Goal: Participate in discussion: Engage in conversation with other users on a specific topic

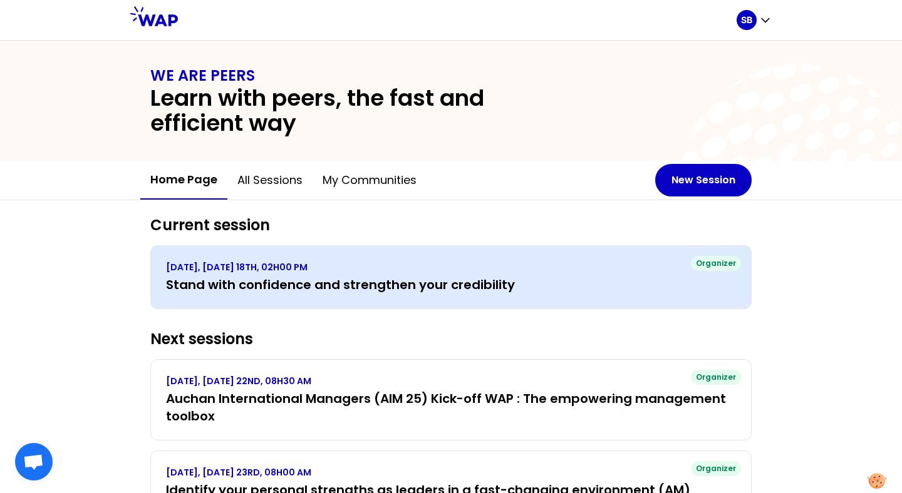
click at [472, 284] on h3 "Stand with confidence and strengthen your credibility" at bounding box center [451, 285] width 570 height 18
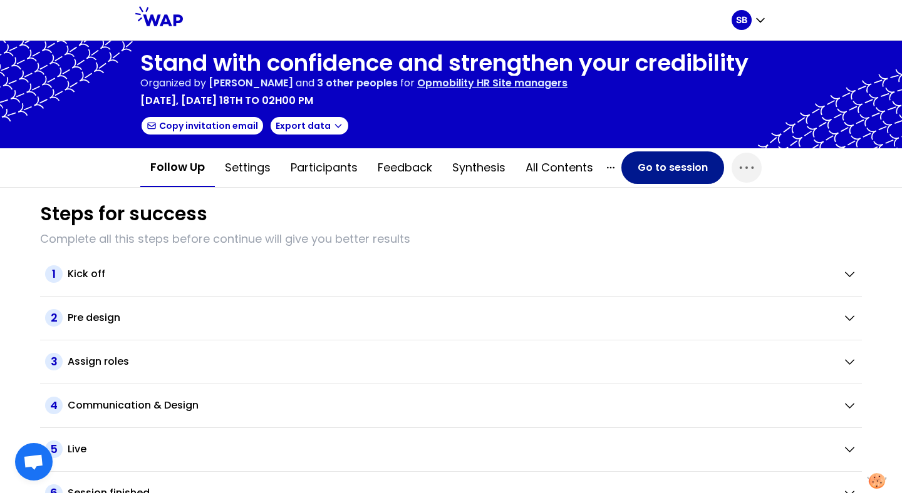
click at [659, 168] on button "Go to session" at bounding box center [672, 168] width 103 height 33
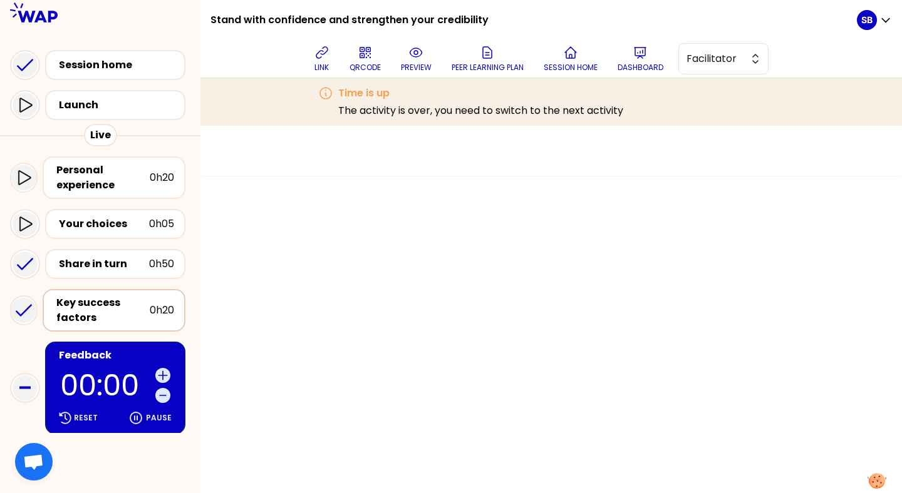
click at [135, 306] on div "Key success factors" at bounding box center [102, 311] width 93 height 30
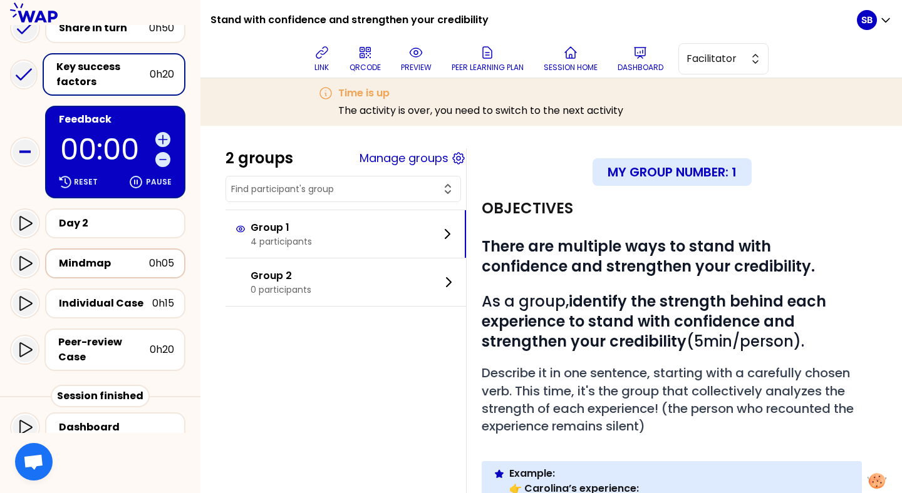
scroll to position [242, 0]
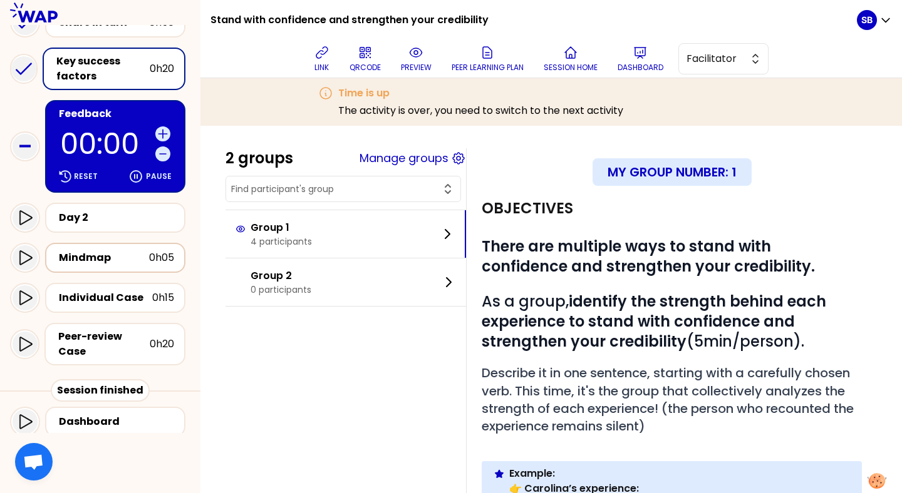
click at [108, 264] on div "Mindmap" at bounding box center [104, 257] width 90 height 15
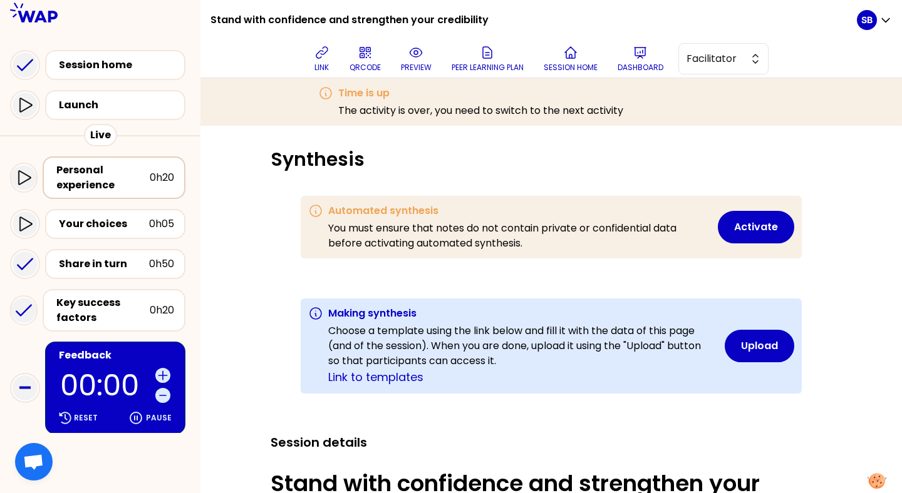
click at [116, 174] on div "Personal experience" at bounding box center [102, 178] width 93 height 30
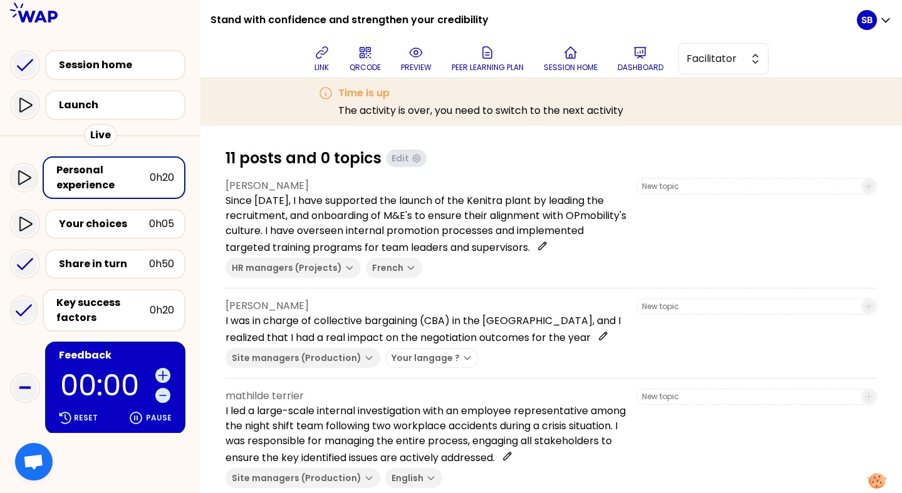
click at [446, 361] on button "Your langage ?" at bounding box center [431, 358] width 93 height 20
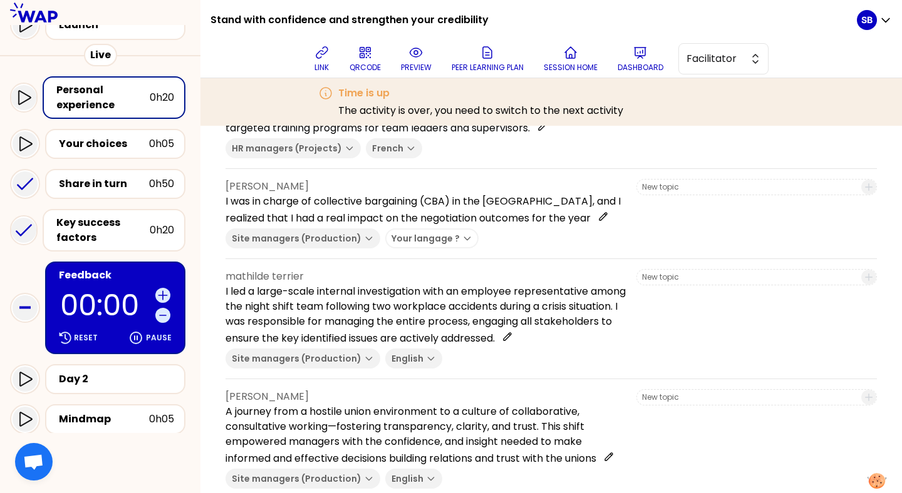
scroll to position [106, 0]
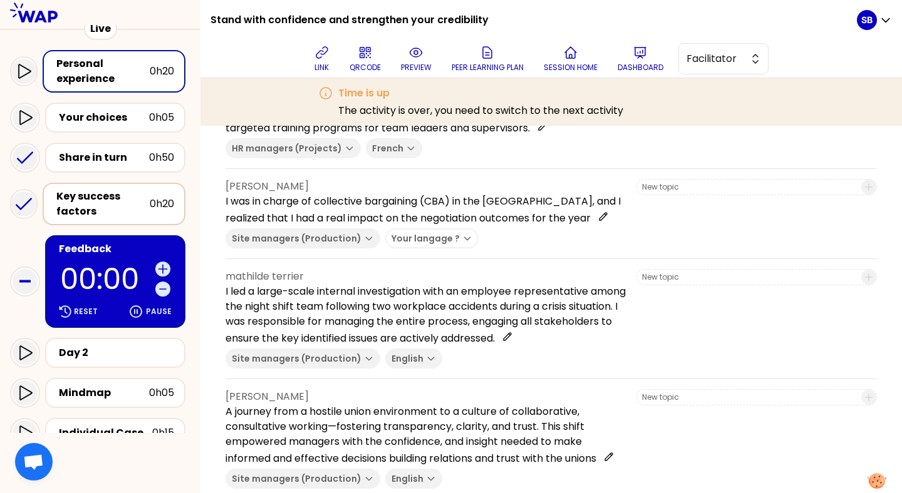
click at [113, 204] on div "Key success factors" at bounding box center [102, 204] width 93 height 30
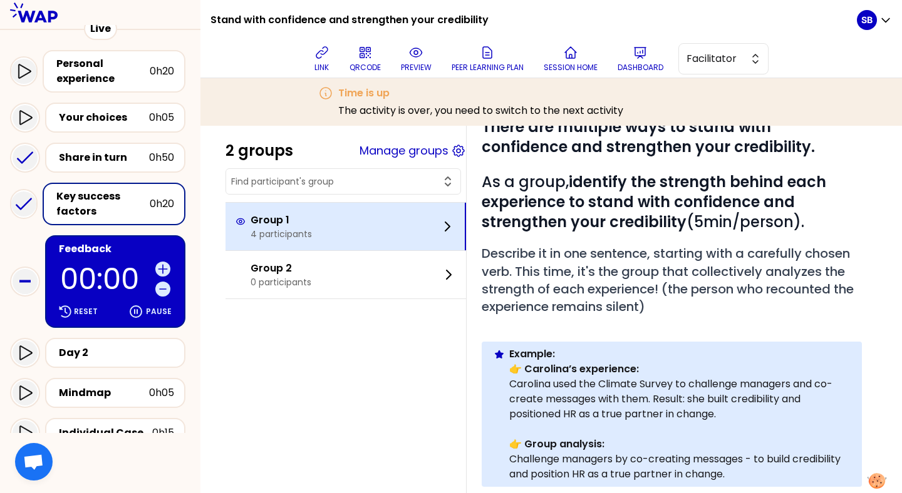
click at [368, 214] on div "Group 1 4 participants" at bounding box center [345, 227] width 240 height 48
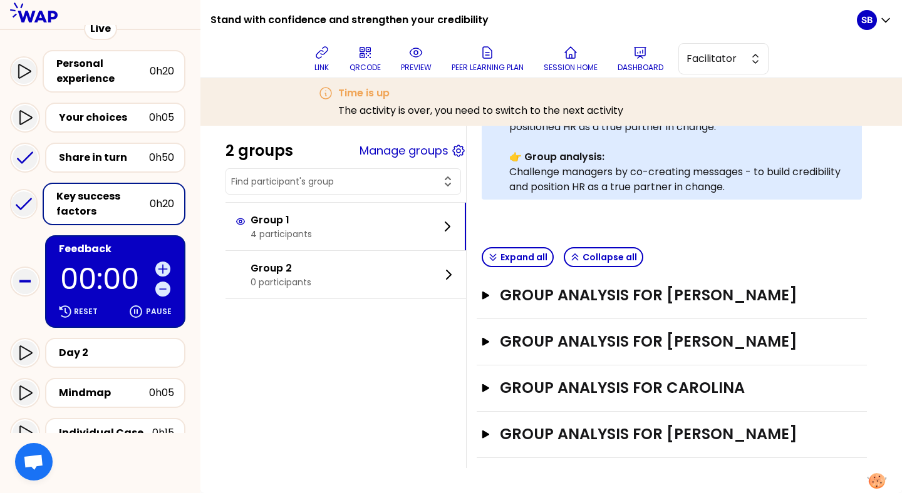
scroll to position [426, 0]
click at [587, 295] on h3 "GROUP ANALYSIS FOR [PERSON_NAME]" at bounding box center [660, 296] width 320 height 20
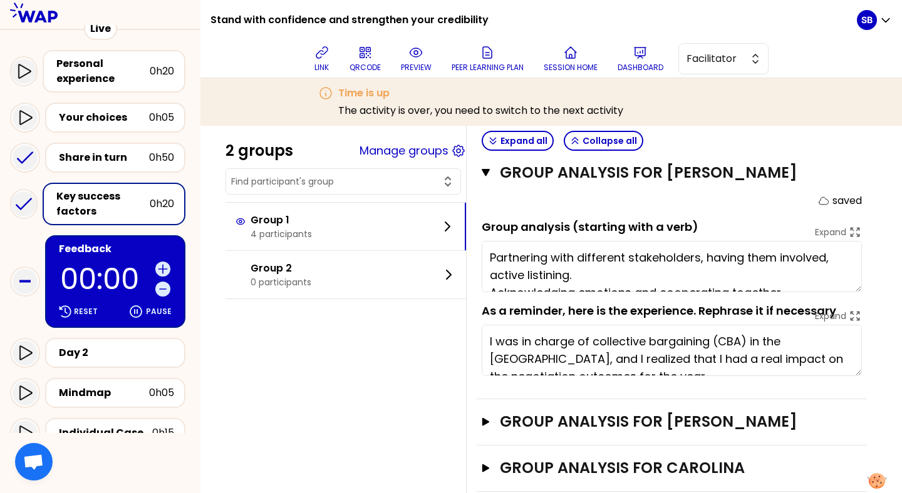
scroll to position [1, 0]
drag, startPoint x: 592, startPoint y: 290, endPoint x: 480, endPoint y: 273, distance: 113.4
click at [480, 273] on div "GROUP ANALYSIS FOR [PERSON_NAME] Close saved Group analysis (starting with a ve…" at bounding box center [672, 274] width 390 height 249
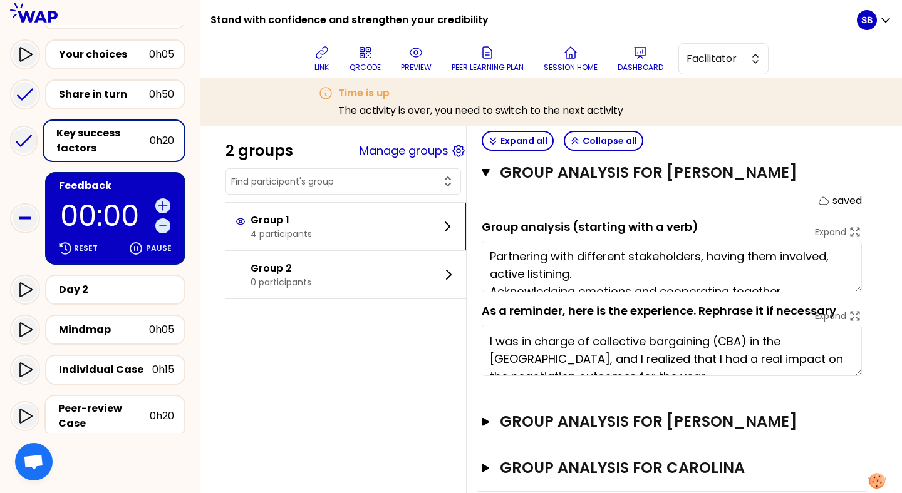
scroll to position [188, 0]
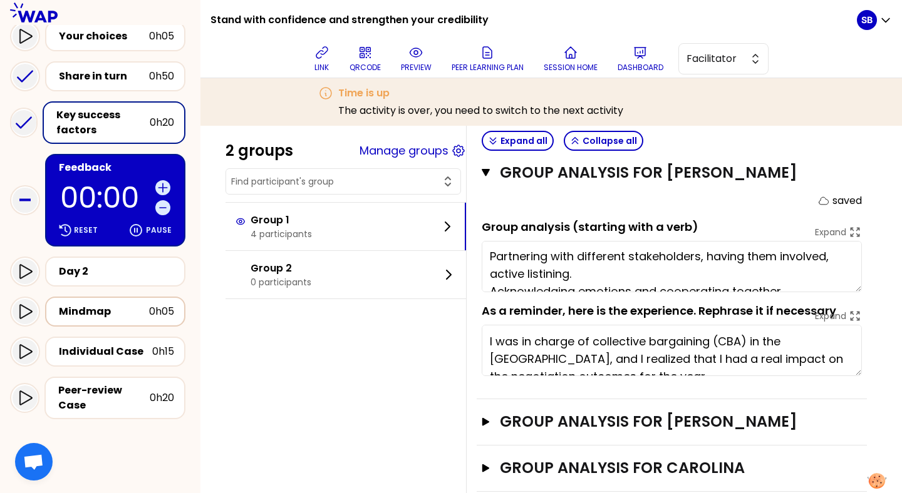
click at [100, 307] on div "Mindmap" at bounding box center [104, 311] width 90 height 15
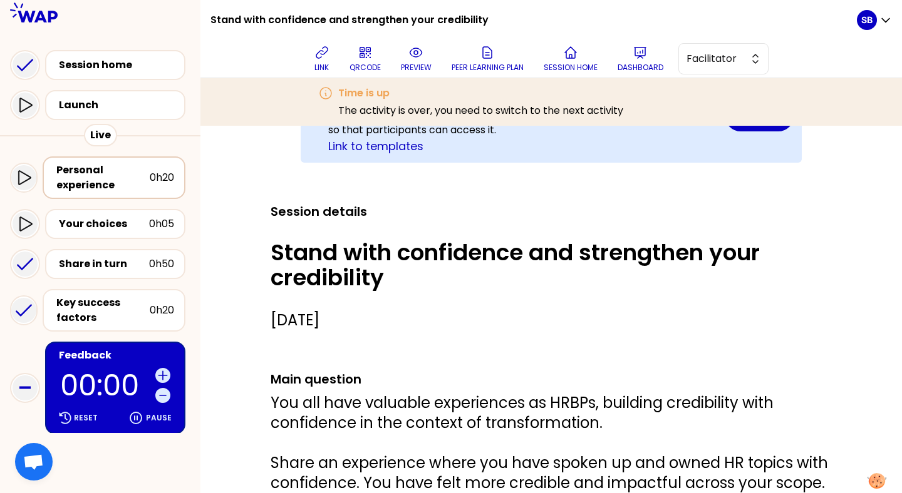
click at [108, 182] on div "Personal experience" at bounding box center [102, 178] width 93 height 30
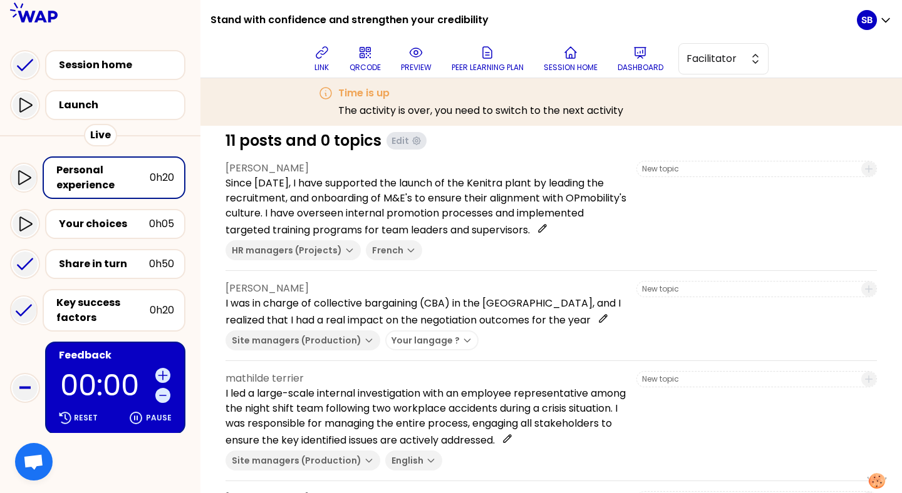
scroll to position [4, 0]
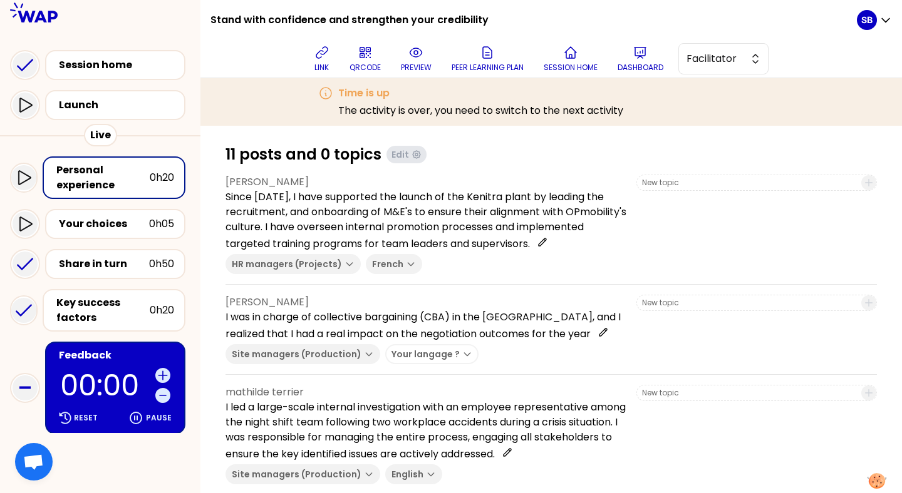
click at [700, 301] on input at bounding box center [748, 303] width 212 height 10
paste input "Partnering with different stakeholders, having them involved, active listining."
click at [713, 302] on input "Partnering with different stakeholders, having them involved, active listining." at bounding box center [748, 303] width 212 height 10
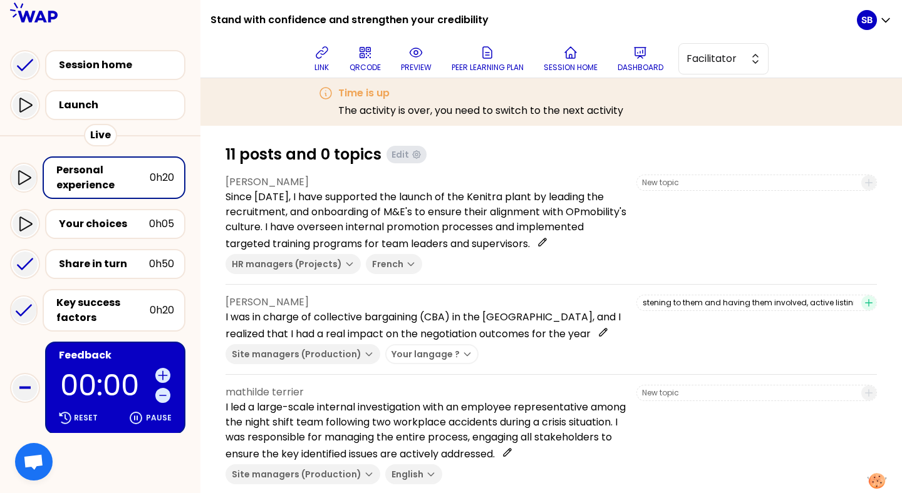
click at [843, 300] on input "Partnering with different stakeholders, actively listening to them and having t…" at bounding box center [748, 303] width 212 height 10
click at [841, 303] on input "Partnering with different stakeholders, actively listening to them and having t…" at bounding box center [748, 303] width 212 height 10
click at [841, 302] on input "Partnering with different stakeholders, actively listening to them and having t…" at bounding box center [748, 303] width 212 height 10
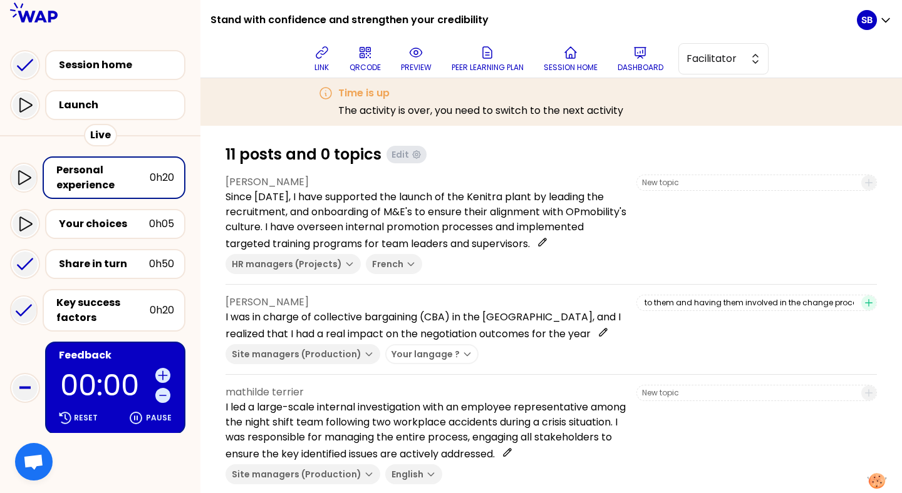
scroll to position [0, 212]
type input "Partnering with different stakeholders, actively listening to them and having t…"
click at [872, 304] on icon "button" at bounding box center [869, 303] width 10 height 10
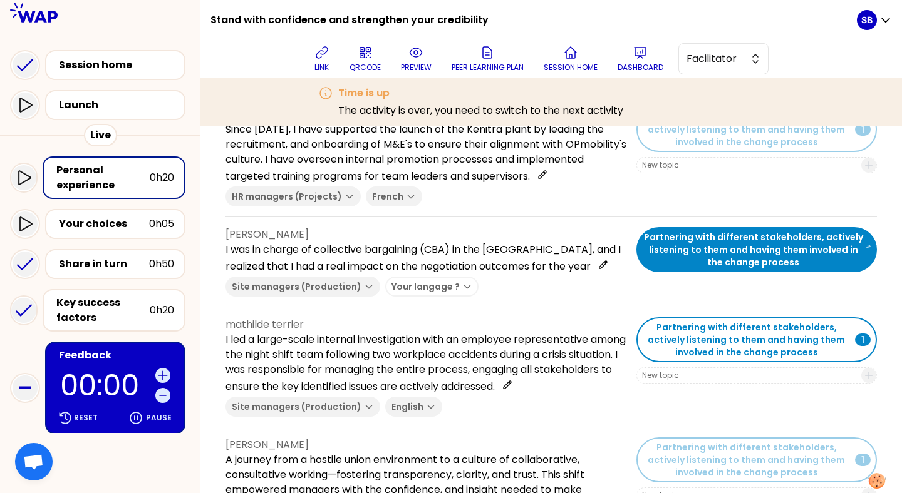
scroll to position [71, 0]
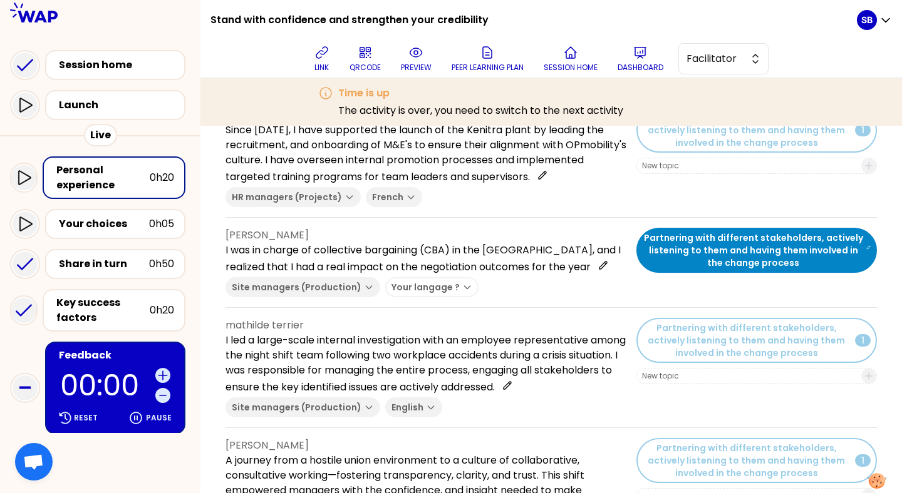
click at [722, 376] on input at bounding box center [748, 376] width 212 height 10
click at [774, 374] on input "Reacting quickly to crisis situations to ensure a smooth" at bounding box center [748, 376] width 212 height 10
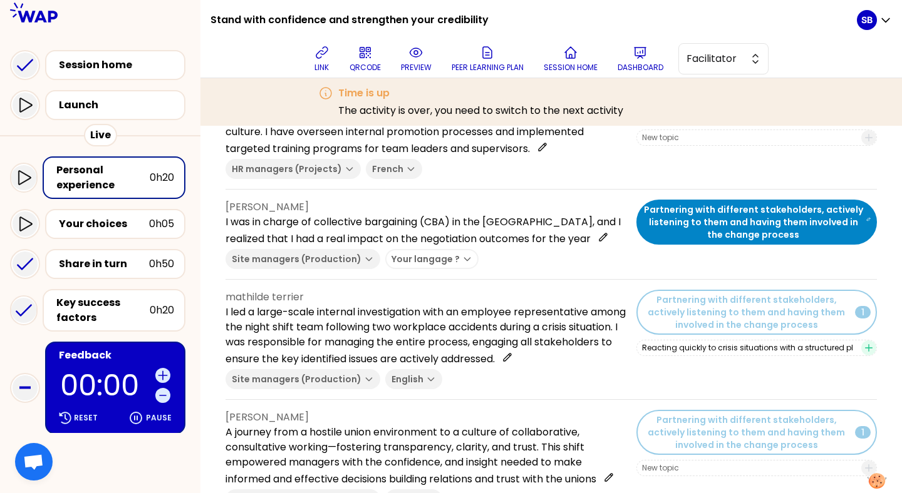
scroll to position [103, 0]
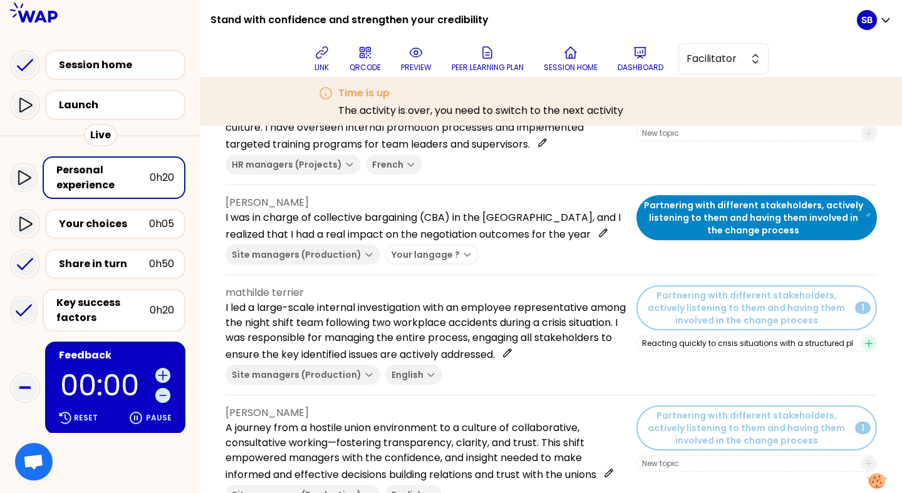
click at [803, 346] on input "Reacting quickly to crisis situations with a structured plan to ensure a smooth" at bounding box center [748, 344] width 212 height 10
type input "Reacting quickly to crisis situations with a structured plan to ensure a smooth…"
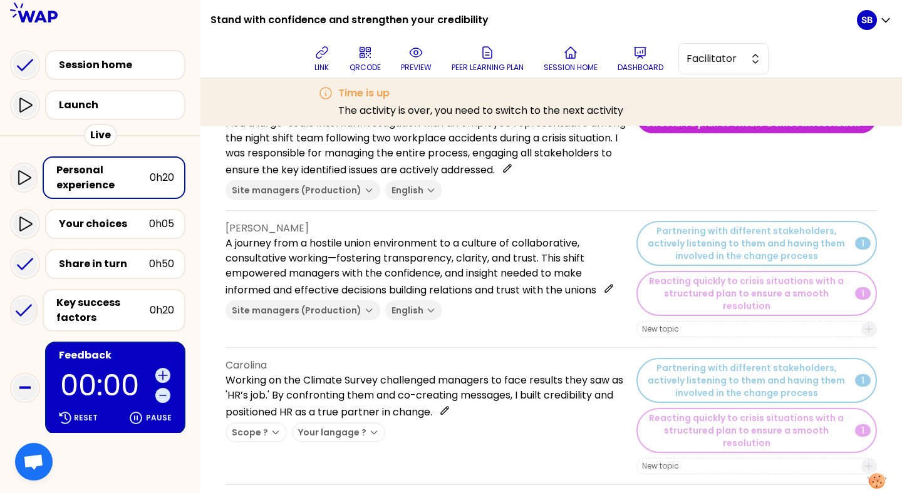
scroll to position [303, 0]
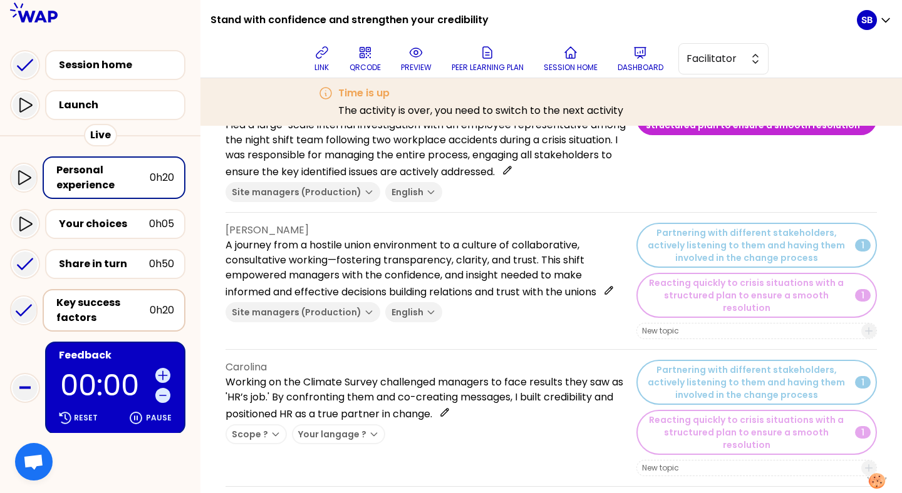
click at [125, 302] on div "Key success factors" at bounding box center [102, 311] width 93 height 30
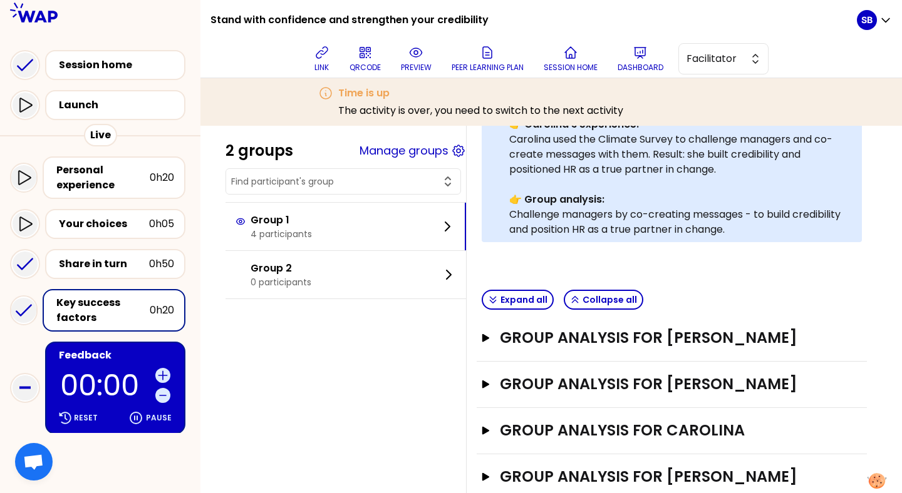
scroll to position [426, 0]
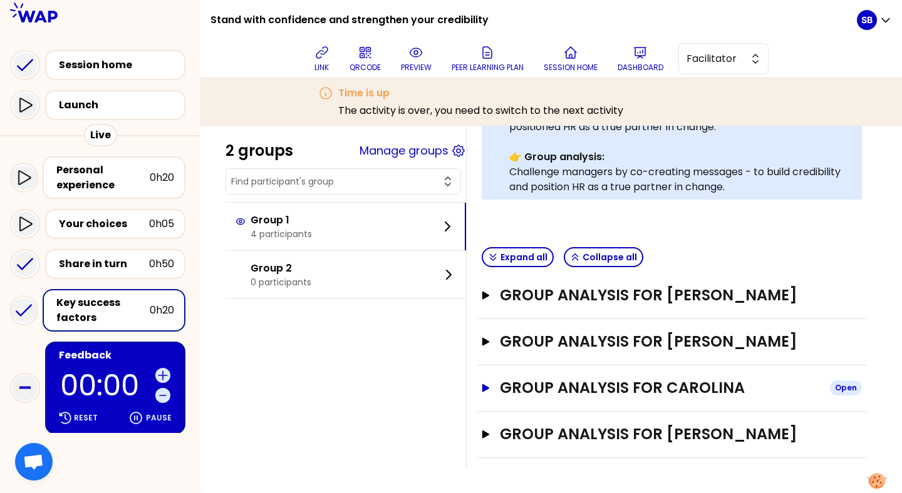
click at [590, 387] on h3 "GROUP ANALYSIS FOR Carolina" at bounding box center [660, 388] width 320 height 20
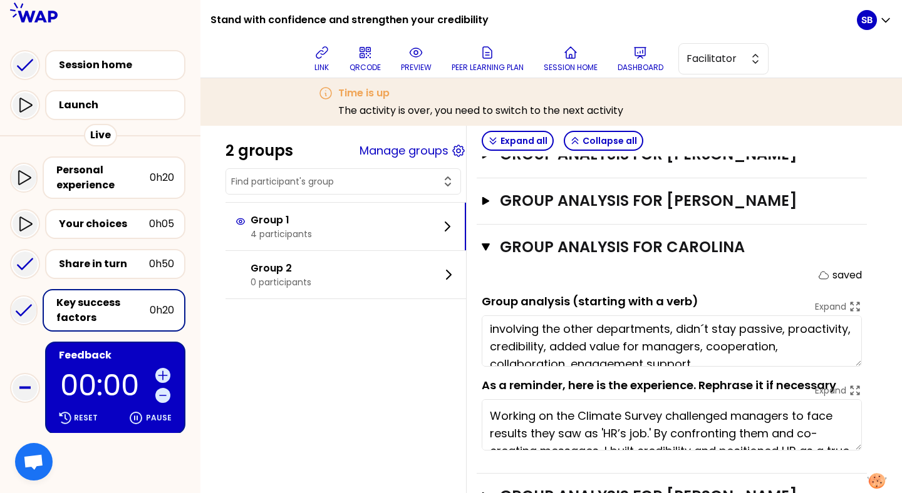
scroll to position [5, 0]
drag, startPoint x: 788, startPoint y: 345, endPoint x: 783, endPoint y: 368, distance: 23.0
click at [783, 367] on textarea "involving the other departments, didn´t stay passive, proactivity, credibility,…" at bounding box center [672, 341] width 380 height 51
click at [118, 177] on div "Personal experience" at bounding box center [102, 178] width 93 height 30
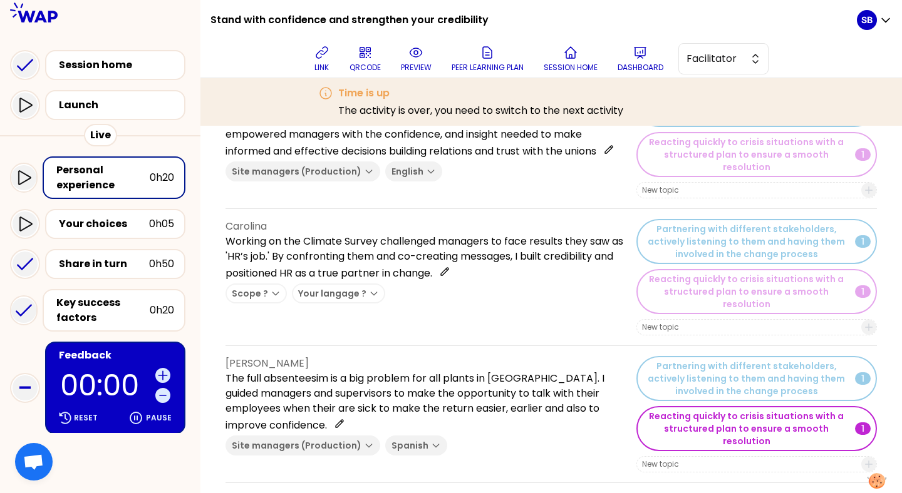
scroll to position [443, 0]
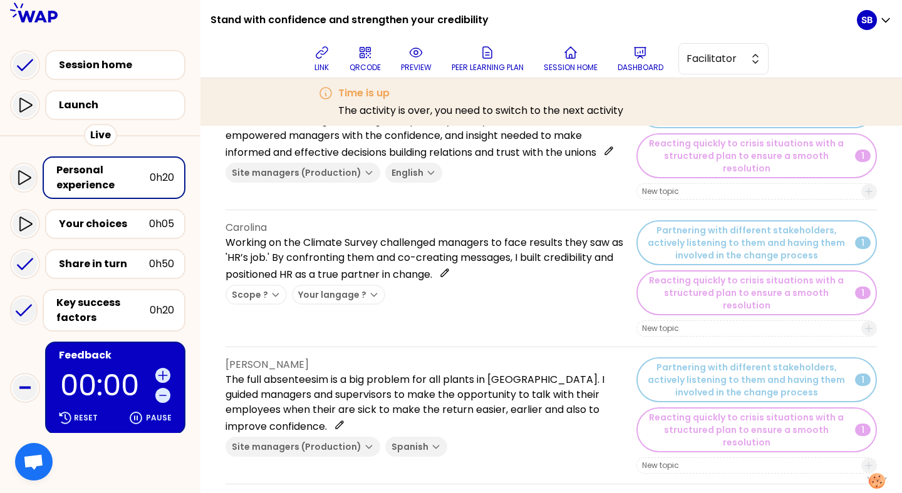
click at [696, 321] on div at bounding box center [756, 329] width 240 height 16
click at [695, 324] on input at bounding box center [748, 329] width 212 height 10
paste input "Partnering with managers to proactively create value in their work"
type input "Partnering with managers to proactively create value in their work"
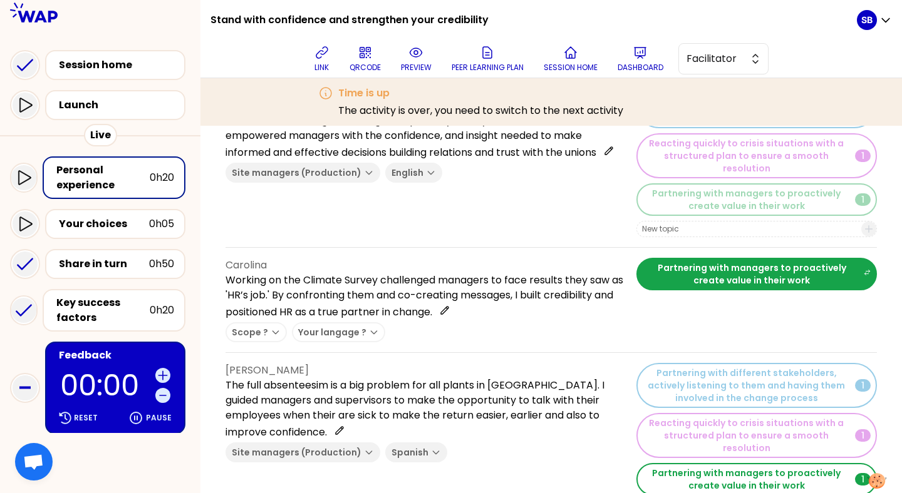
click at [694, 463] on button "Partnering with managers to proactively create value in their work 1" at bounding box center [756, 479] width 240 height 33
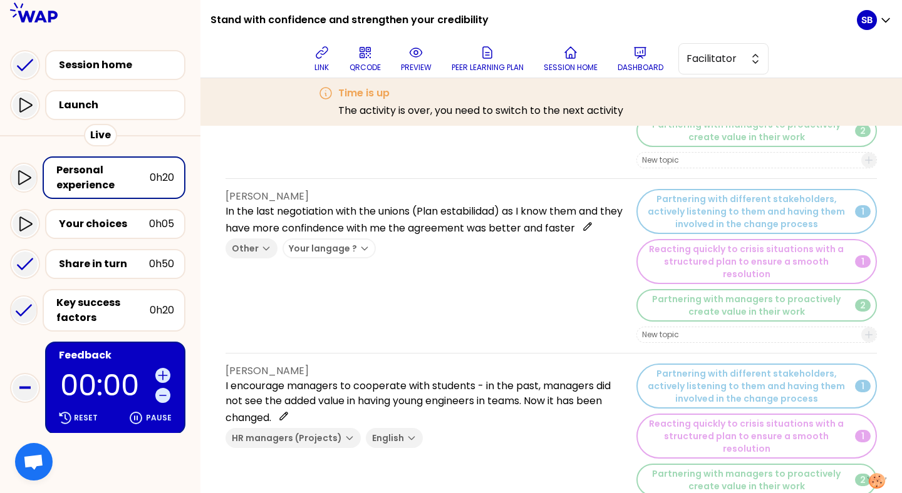
scroll to position [952, 0]
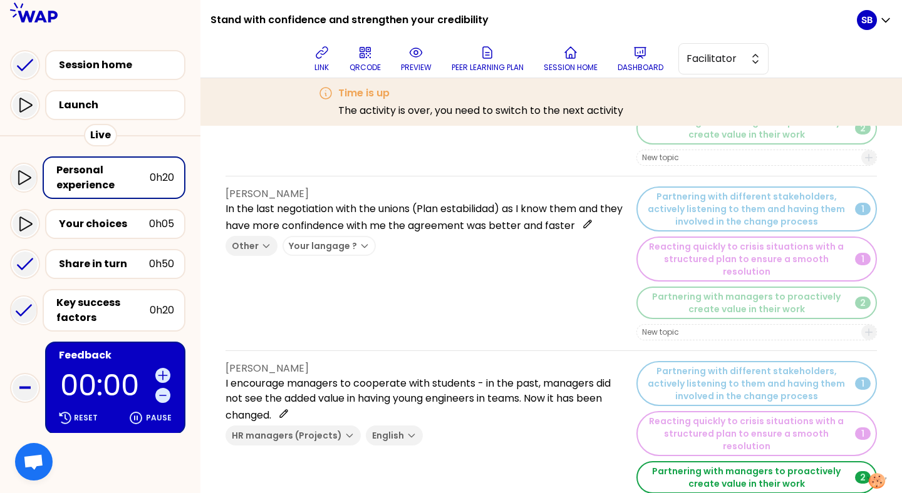
click at [657, 462] on button "Partnering with managers to proactively create value in their work 2" at bounding box center [756, 478] width 240 height 33
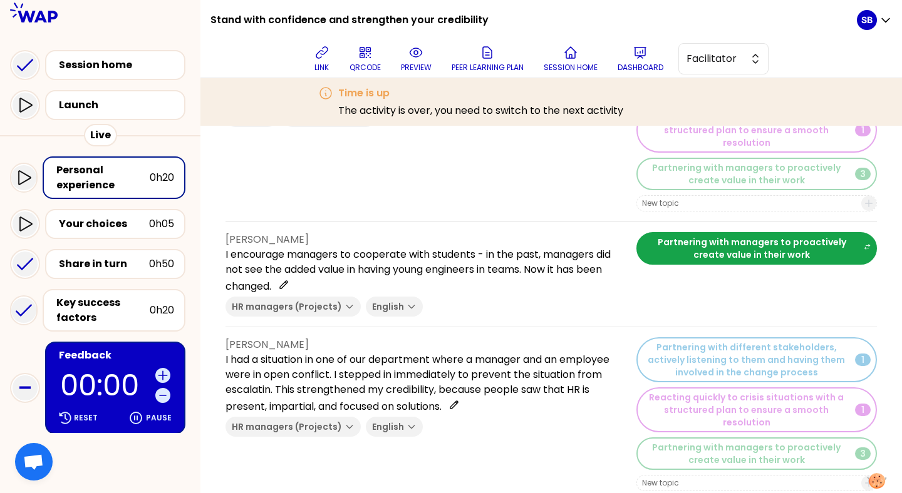
scroll to position [1085, 0]
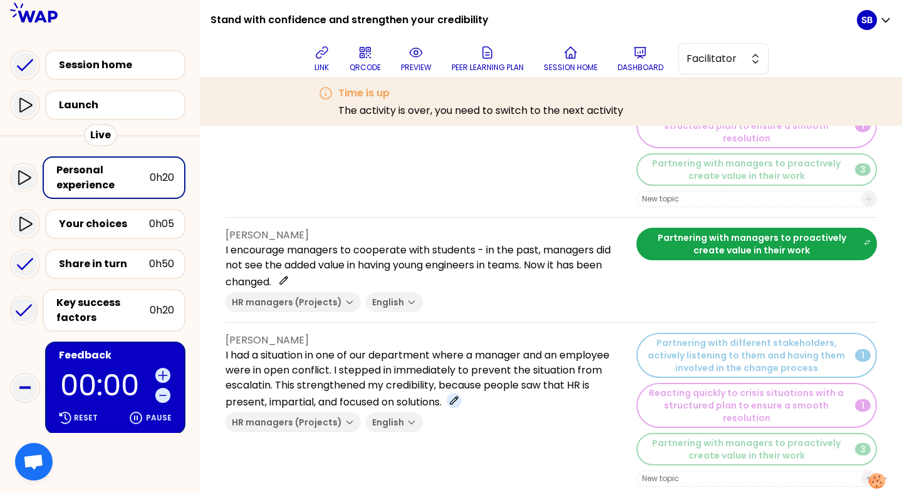
click at [459, 396] on icon at bounding box center [454, 401] width 10 height 10
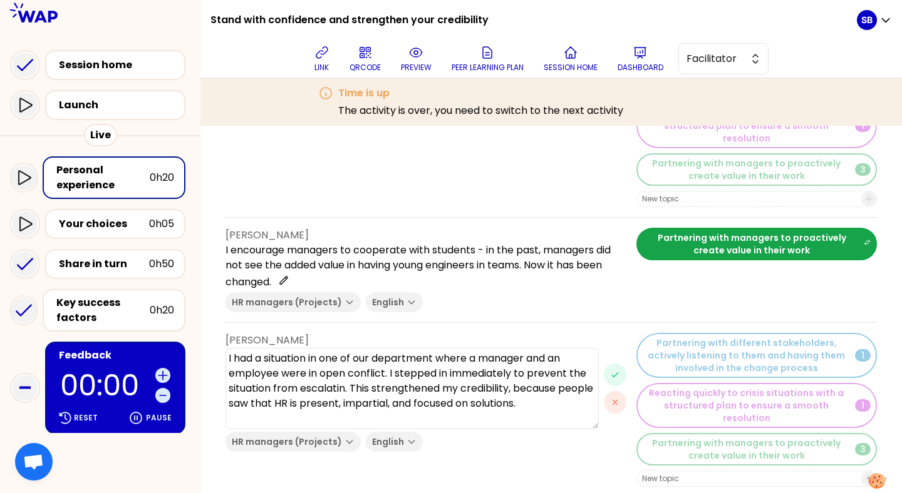
click at [346, 348] on textarea "I had a situation in one of our department where a manager and an employee were…" at bounding box center [411, 388] width 373 height 81
click at [388, 348] on textarea "I had a situation in one of our department where a manager and an employee were…" at bounding box center [411, 388] width 373 height 81
type textarea "I had a situation in one of our department where a manager and an employee were…"
click at [609, 364] on span "button" at bounding box center [615, 375] width 23 height 23
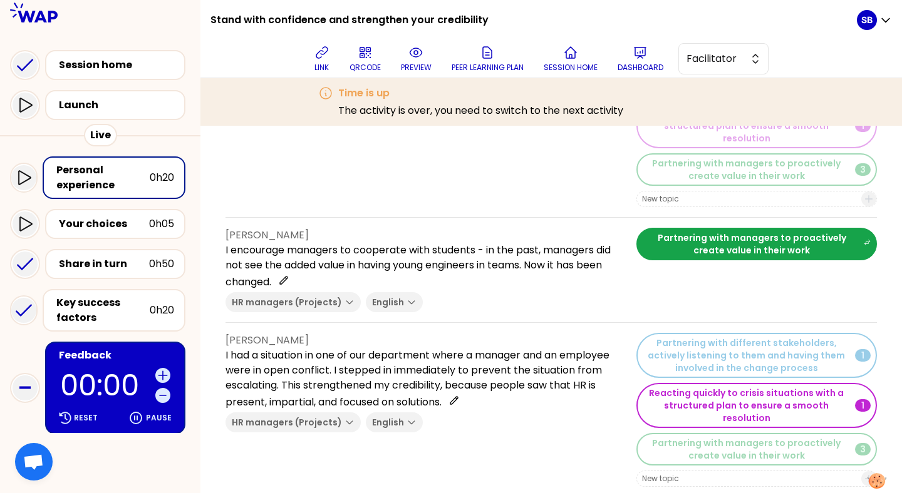
click at [696, 383] on button "Reacting quickly to crisis situations with a structured plan to ensure a smooth…" at bounding box center [756, 405] width 240 height 45
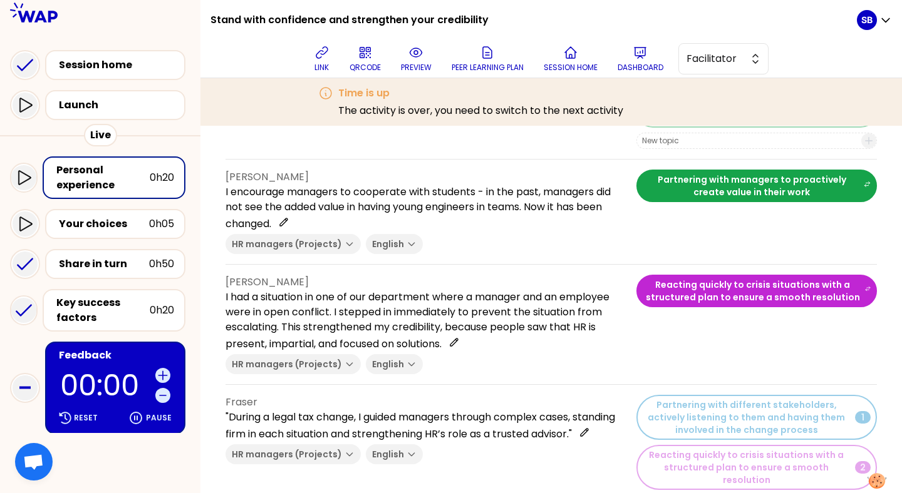
scroll to position [1155, 0]
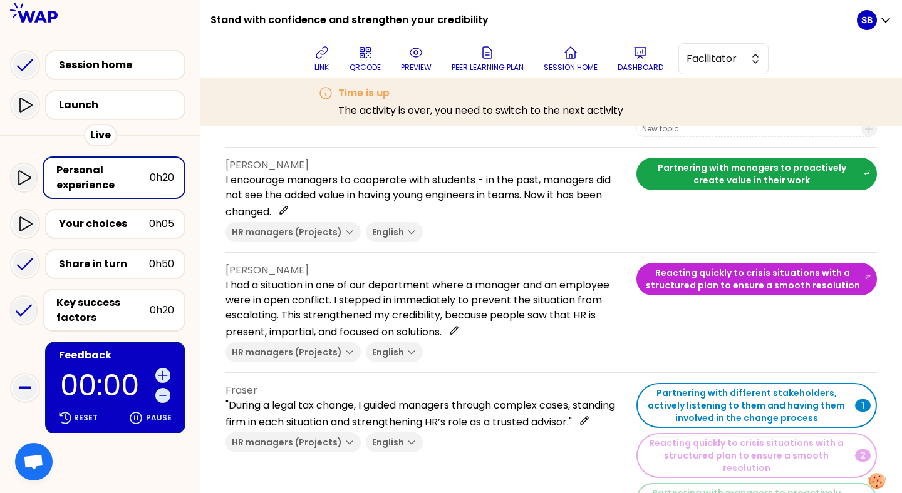
click at [683, 383] on button "Partnering with different stakeholders, actively listening to them and having t…" at bounding box center [756, 405] width 240 height 45
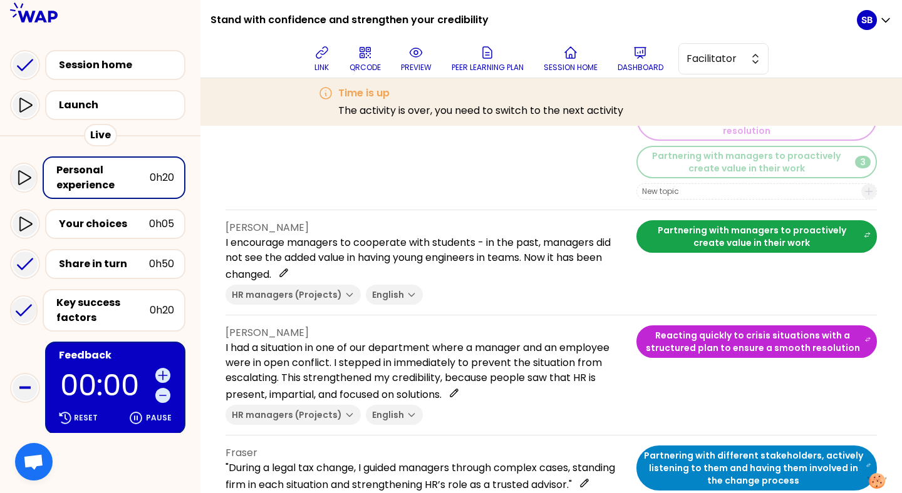
scroll to position [1098, 0]
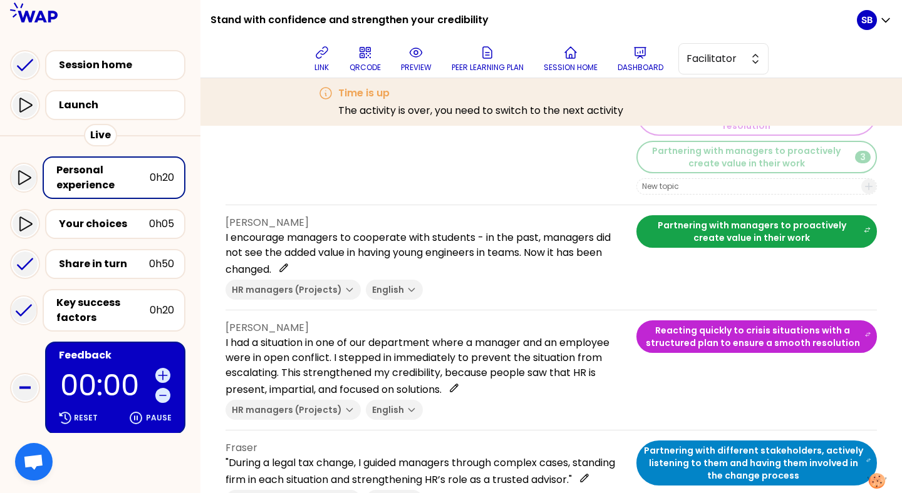
click at [864, 441] on button "Partnering with different stakeholders, actively listening to them and having t…" at bounding box center [756, 463] width 240 height 45
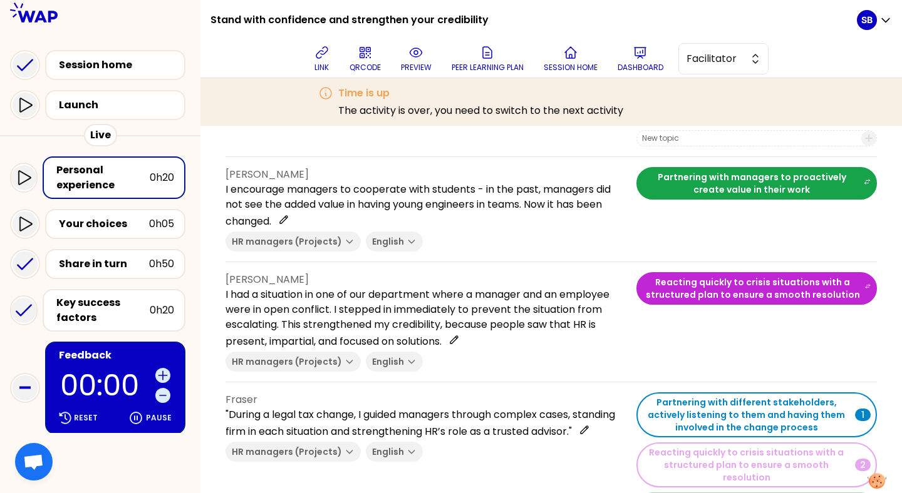
scroll to position [1155, 0]
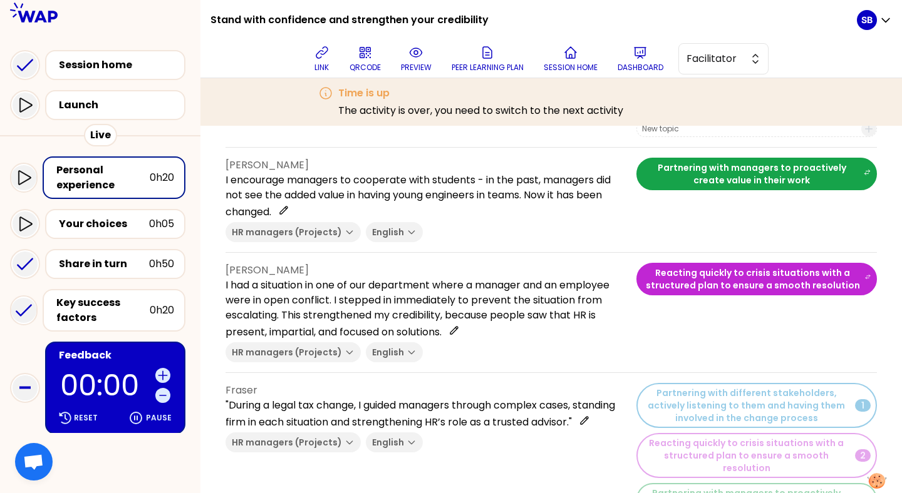
type input "G"
click at [539, 398] on p ""During a legal tax change, I guided managers through complex cases, standing f…" at bounding box center [425, 414] width 401 height 32
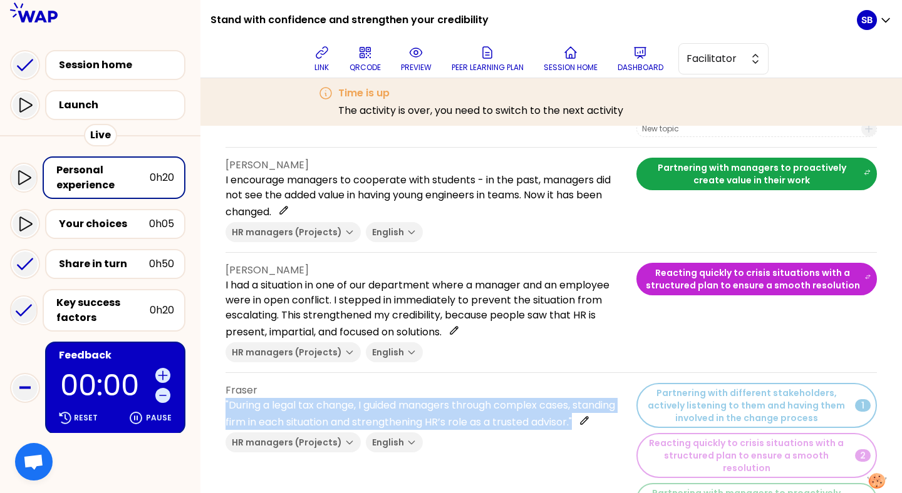
click at [539, 398] on p ""During a legal tax change, I guided managers through complex cases, standing f…" at bounding box center [425, 414] width 401 height 32
copy div ""During a legal tax change, I guided managers through complex cases, standing f…"
click at [617, 411] on div "Fraser "During a legal tax change, I guided managers through complex cases, sta…" at bounding box center [425, 460] width 401 height 154
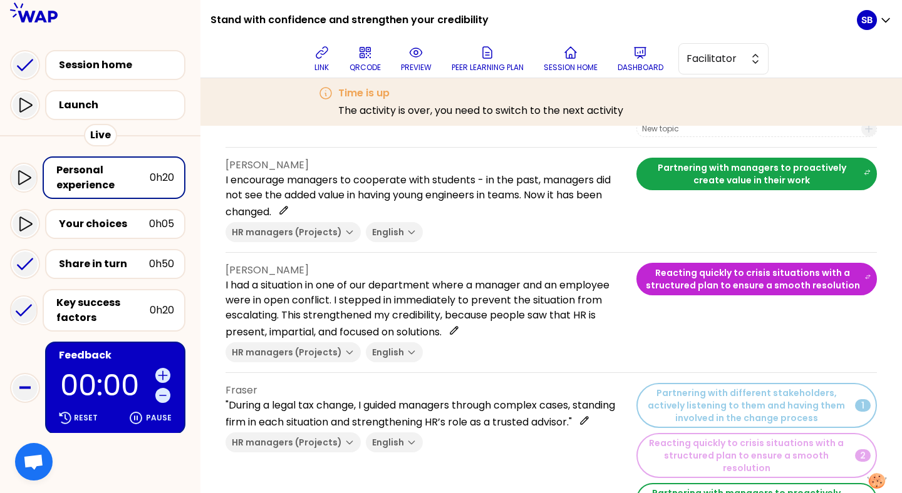
click at [813, 483] on button "Partnering with managers to proactively create value in their work 3" at bounding box center [756, 499] width 240 height 33
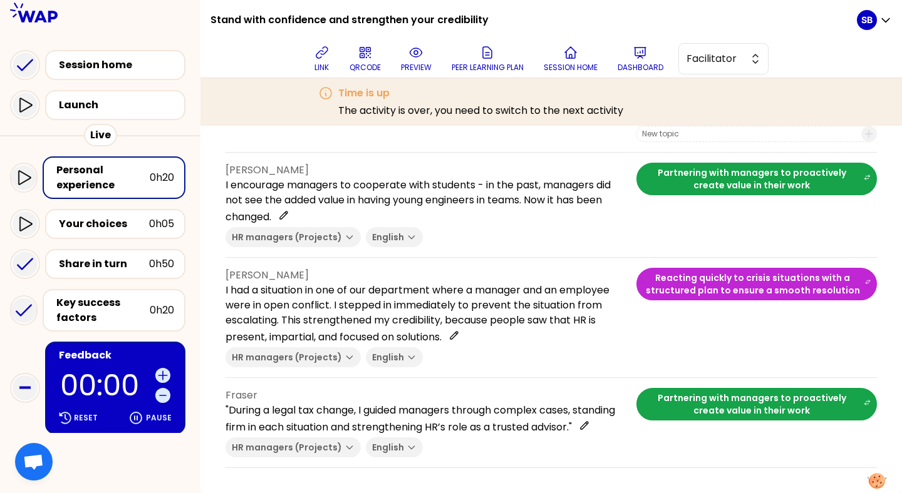
scroll to position [1098, 0]
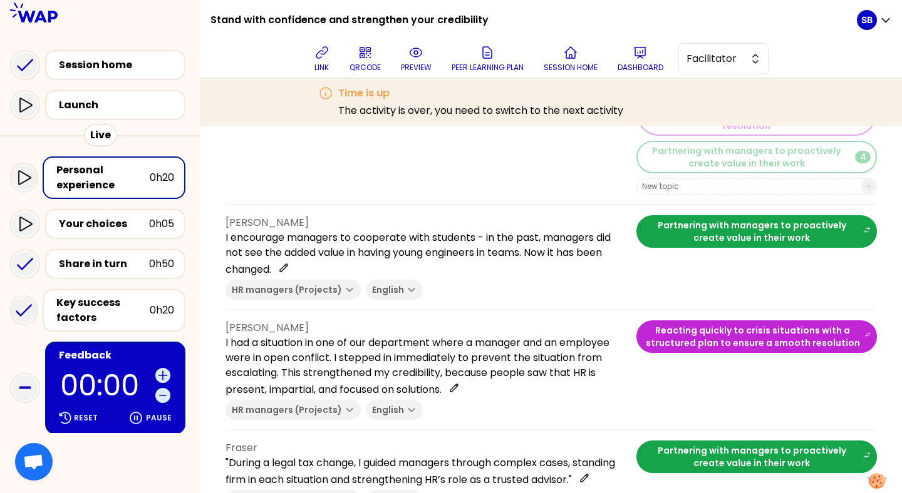
click at [787, 441] on button "Partnering with managers to proactively create value in their work" at bounding box center [756, 457] width 240 height 33
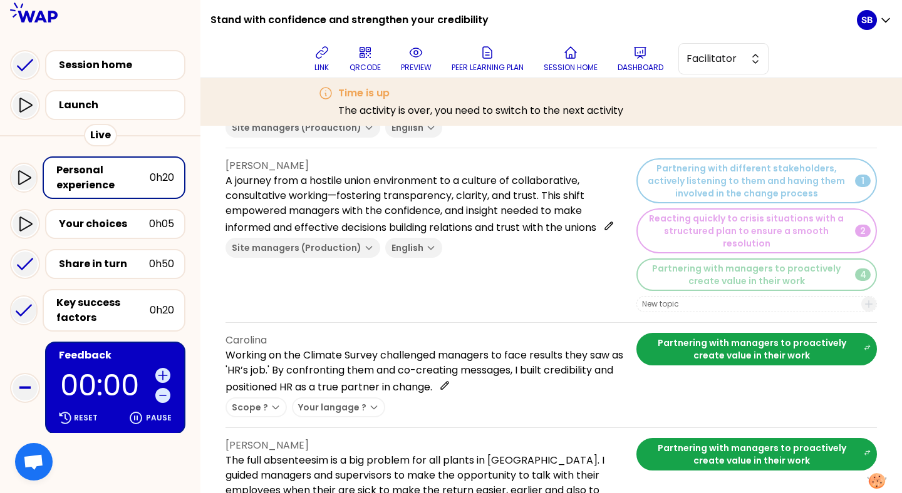
scroll to position [0, 0]
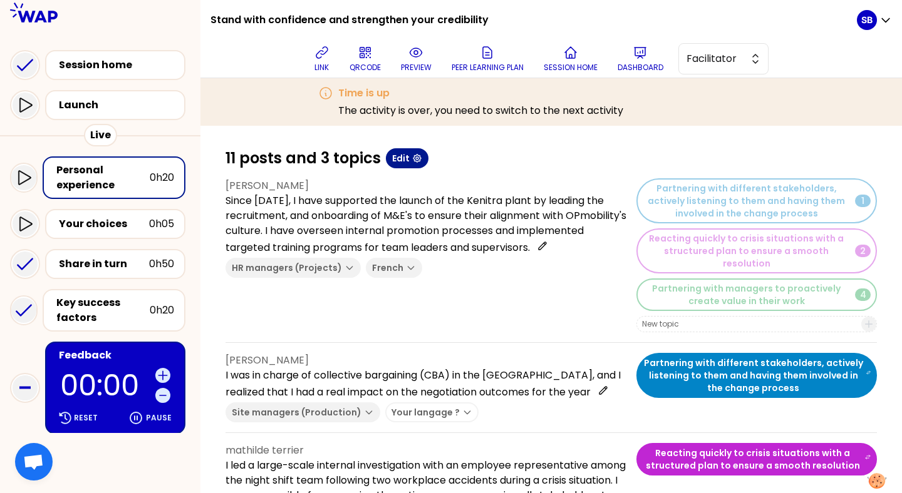
click at [417, 161] on icon "button" at bounding box center [417, 158] width 10 height 10
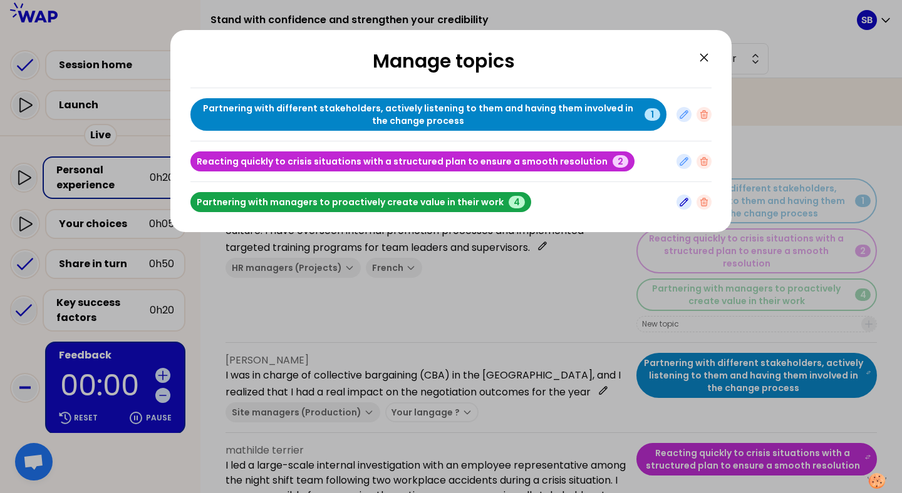
click at [683, 206] on icon "button" at bounding box center [684, 202] width 10 height 10
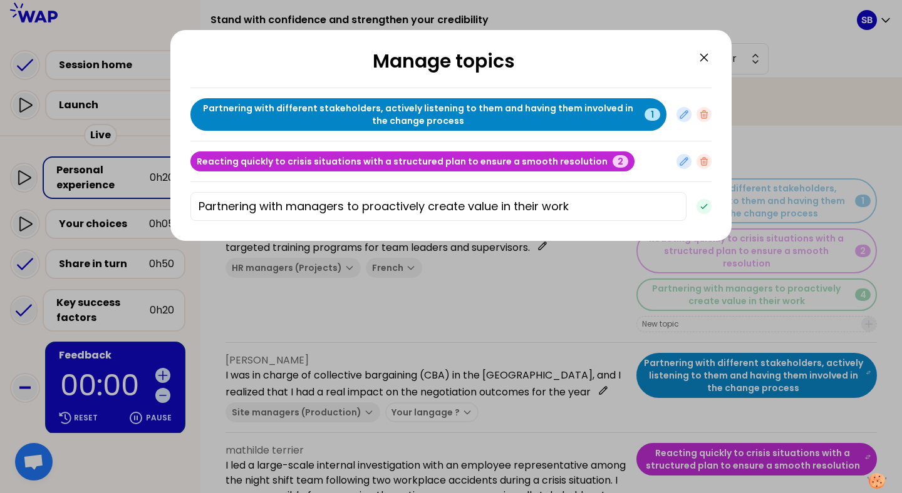
click at [200, 202] on input "Partnering with managers to proactively create value in their work" at bounding box center [438, 206] width 496 height 29
type input "Guiding and partnering with managers to proactively create value in their work"
click at [705, 208] on icon "button" at bounding box center [704, 207] width 10 height 10
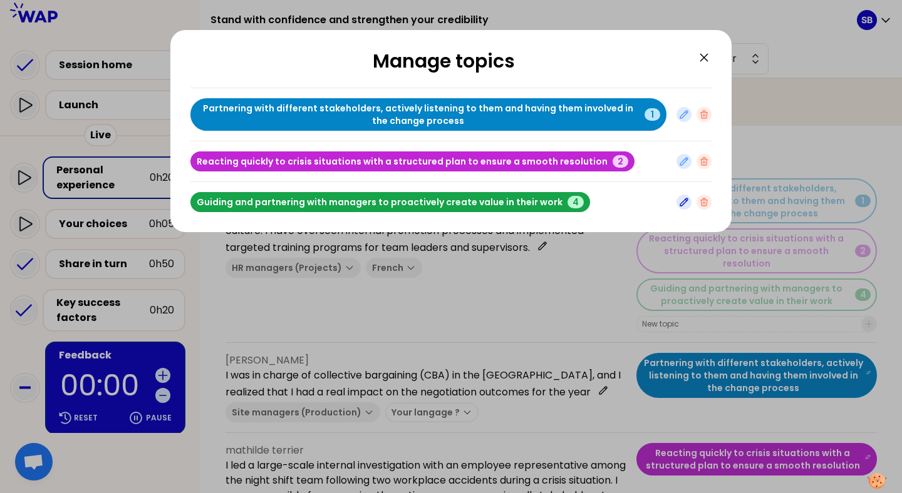
click at [710, 54] on icon at bounding box center [703, 57] width 15 height 15
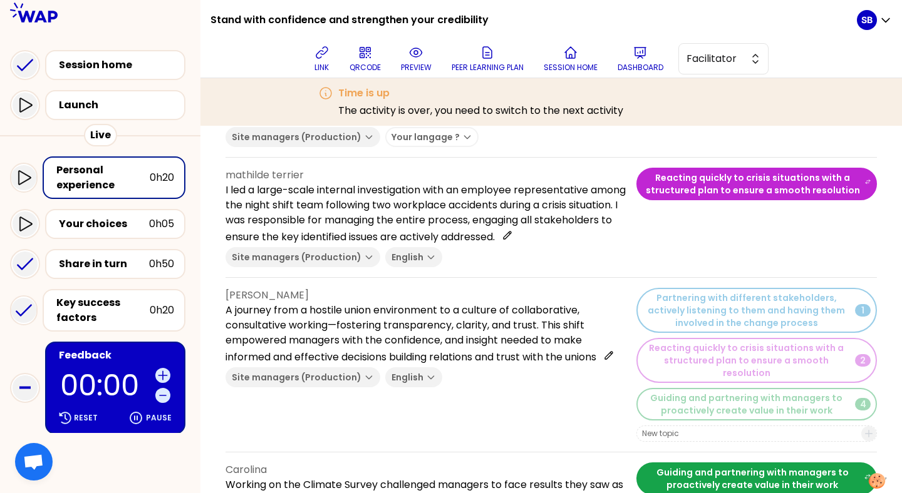
scroll to position [279, 0]
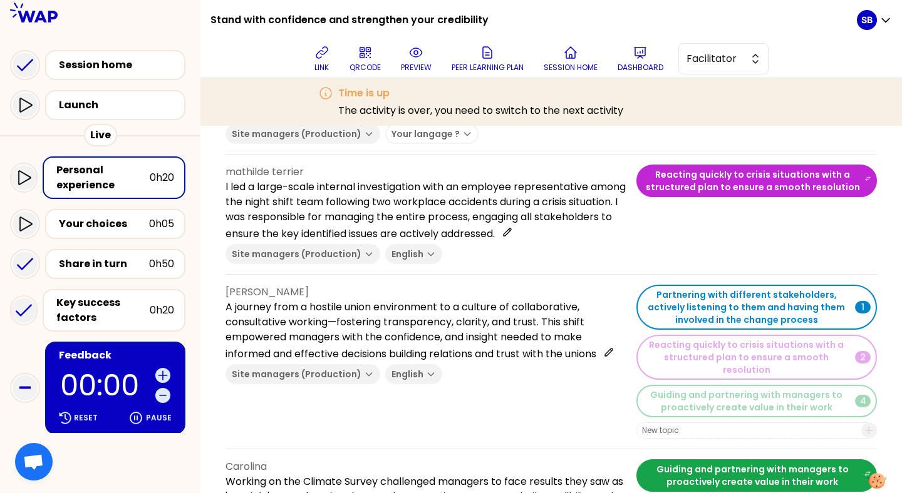
click at [646, 286] on button "Partnering with different stakeholders, actively listening to them and having t…" at bounding box center [756, 307] width 240 height 45
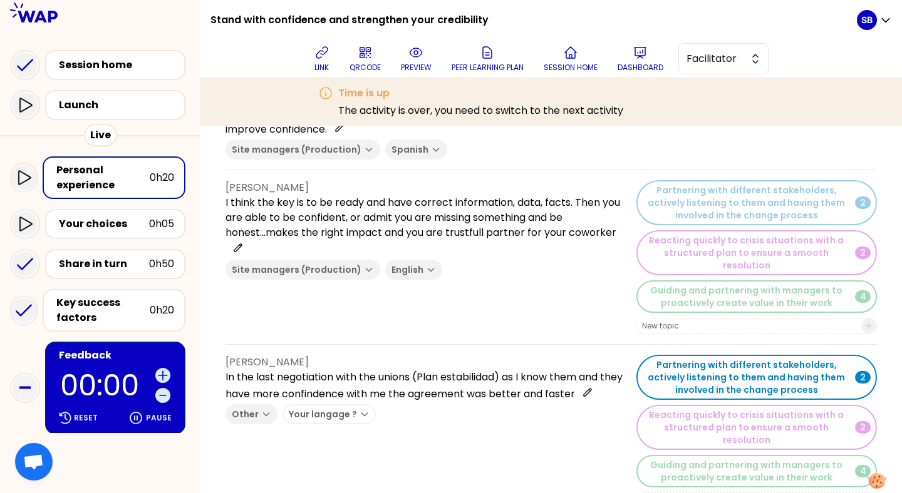
scroll to position [727, 0]
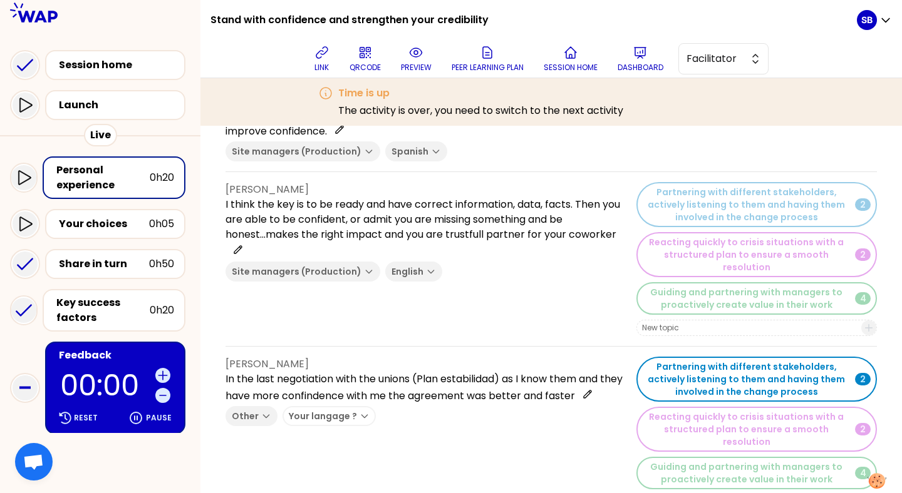
click at [675, 357] on button "Partnering with different stakeholders, actively listening to them and having t…" at bounding box center [756, 379] width 240 height 45
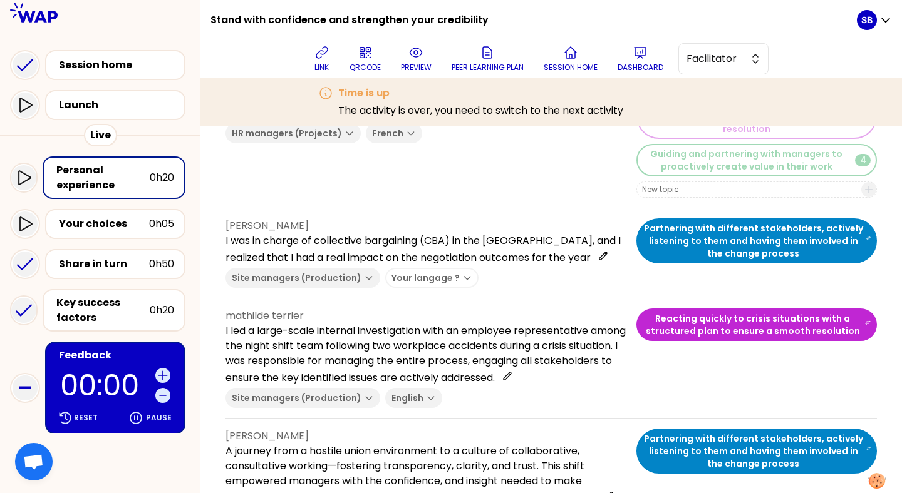
scroll to position [0, 0]
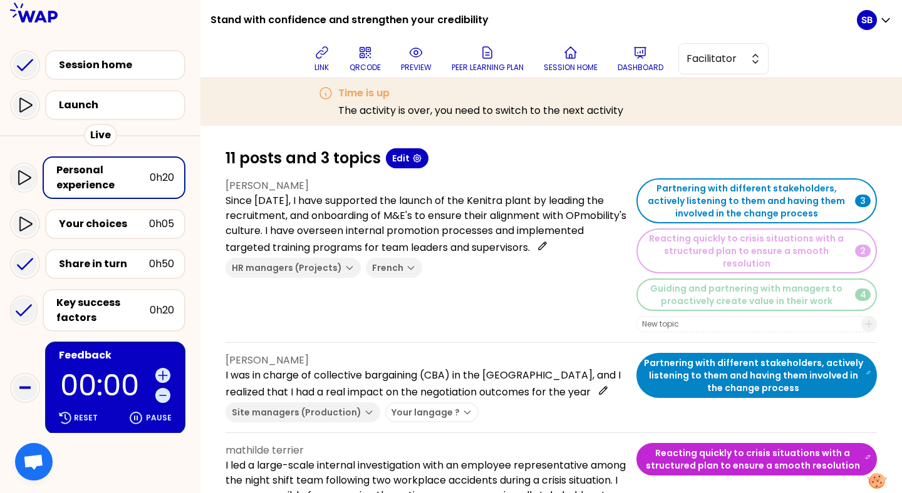
click at [687, 204] on button "Partnering with different stakeholders, actively listening to them and having t…" at bounding box center [756, 200] width 240 height 45
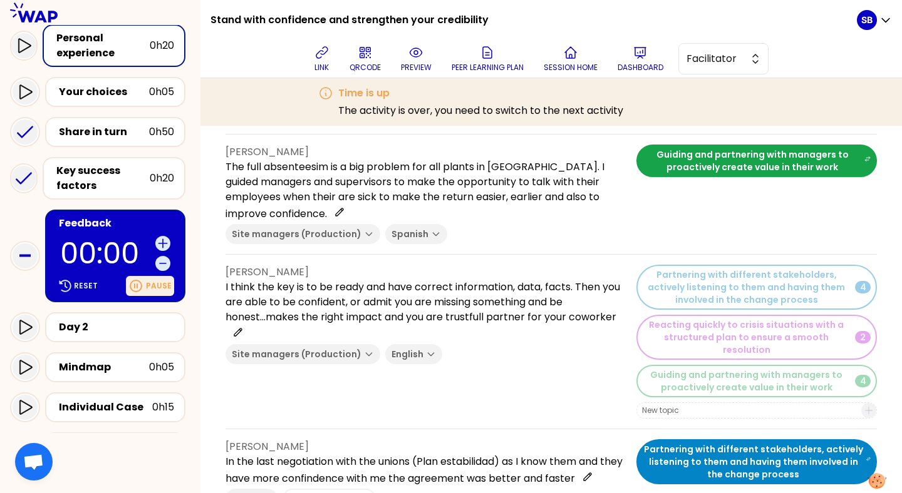
scroll to position [250, 0]
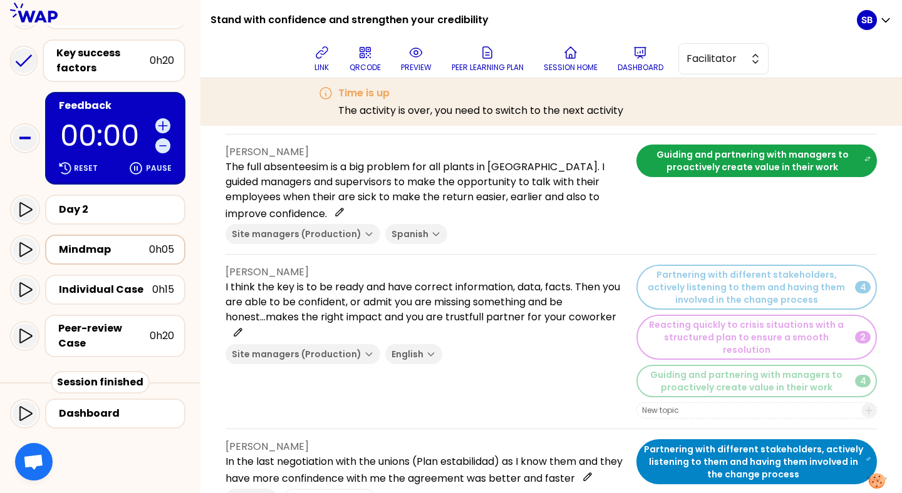
click at [138, 252] on div "Mindmap" at bounding box center [104, 249] width 90 height 15
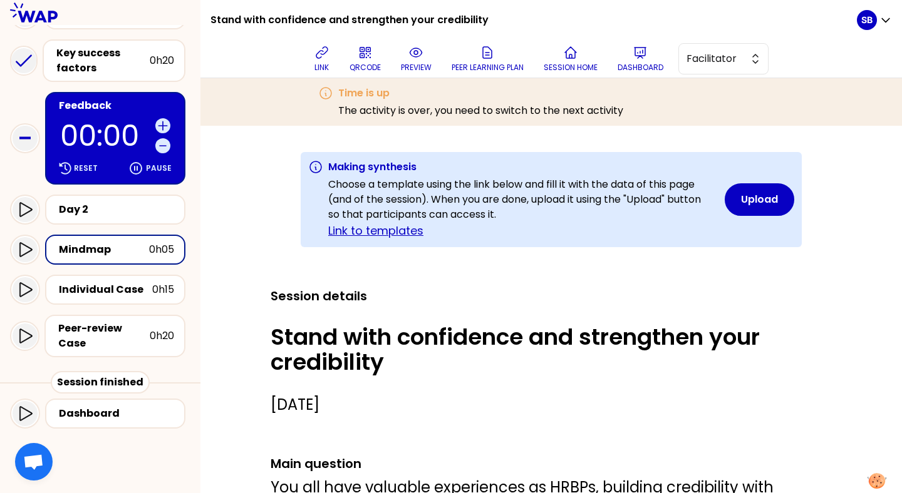
scroll to position [165, 0]
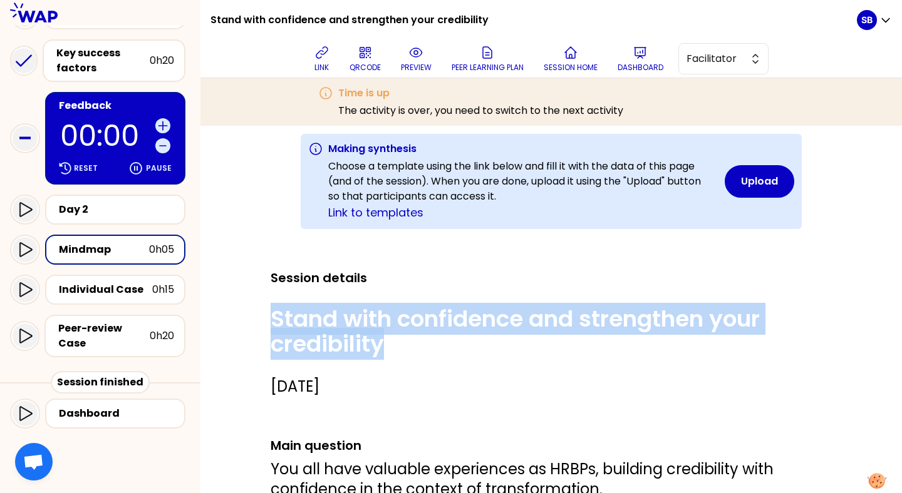
drag, startPoint x: 396, startPoint y: 348, endPoint x: 263, endPoint y: 317, distance: 136.9
copy p "Stand with confidence and strengthen your credibility"
click at [586, 57] on button "Session home" at bounding box center [571, 59] width 64 height 38
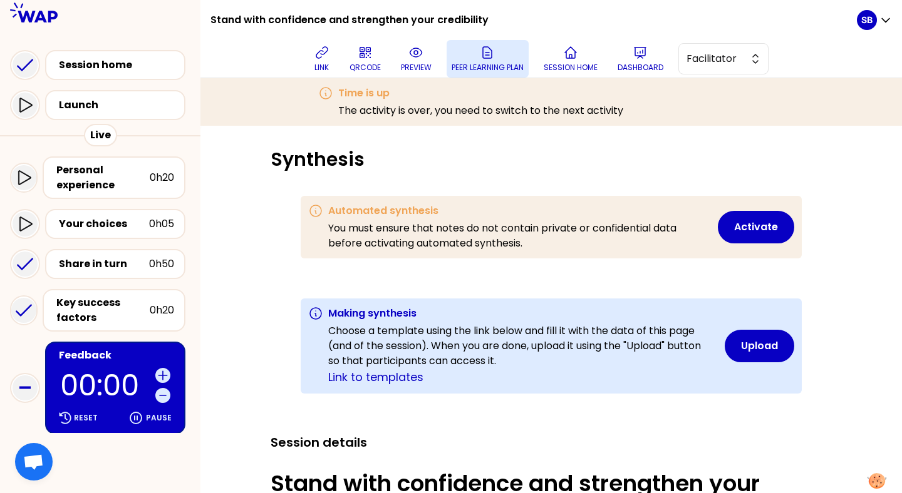
scroll to position [6022, 5937]
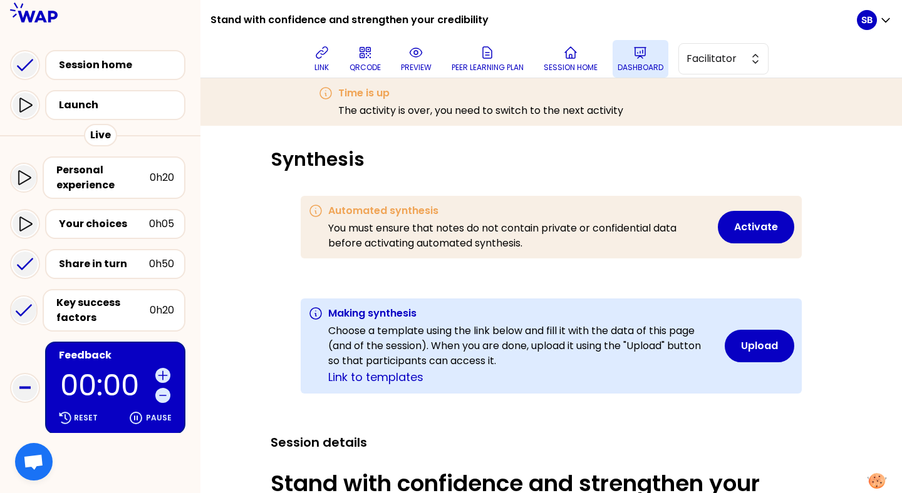
click at [631, 54] on button "Dashboard" at bounding box center [640, 59] width 56 height 38
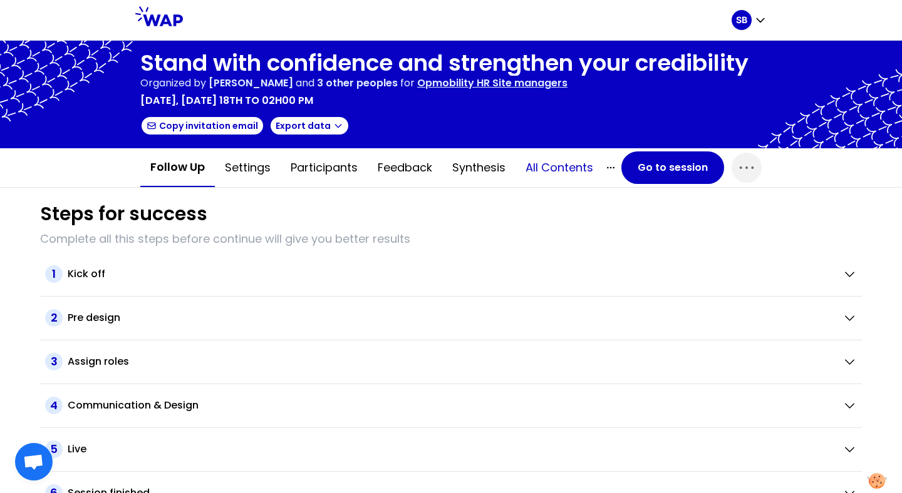
click at [579, 161] on button "All contents" at bounding box center [559, 168] width 88 height 38
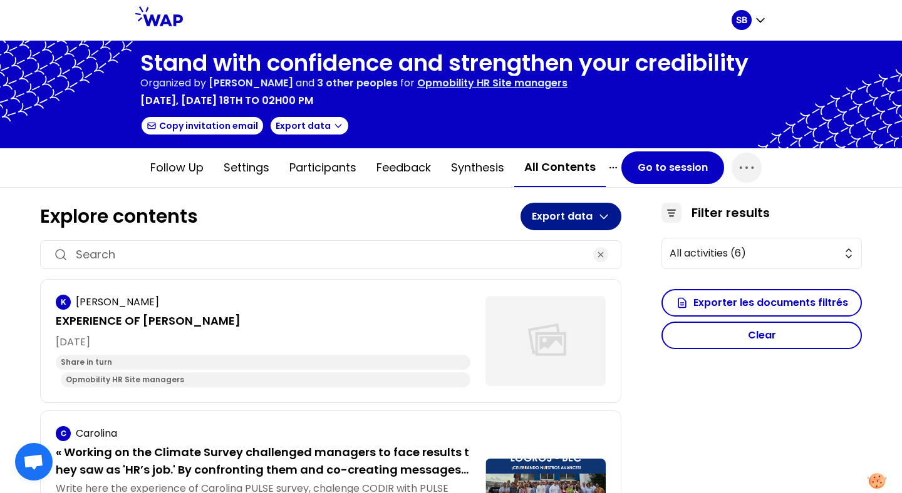
click at [597, 211] on icon "button" at bounding box center [603, 216] width 13 height 13
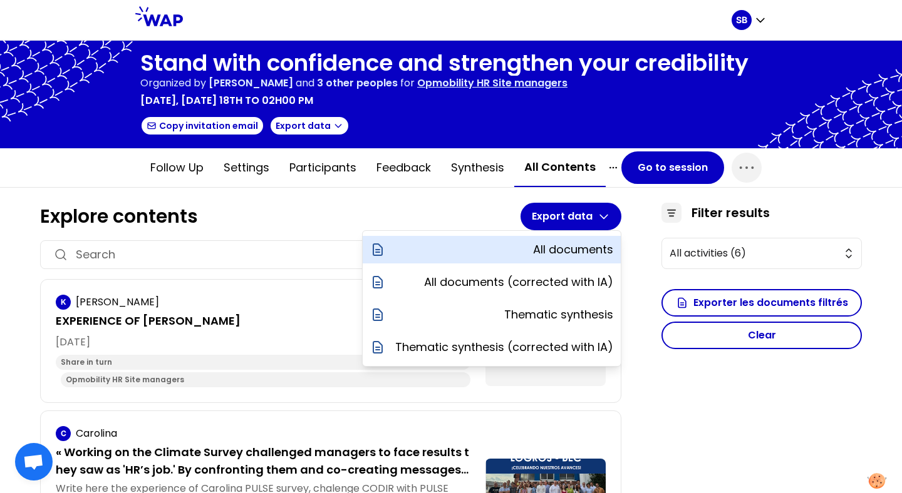
click at [588, 249] on p "All documents" at bounding box center [573, 250] width 80 height 18
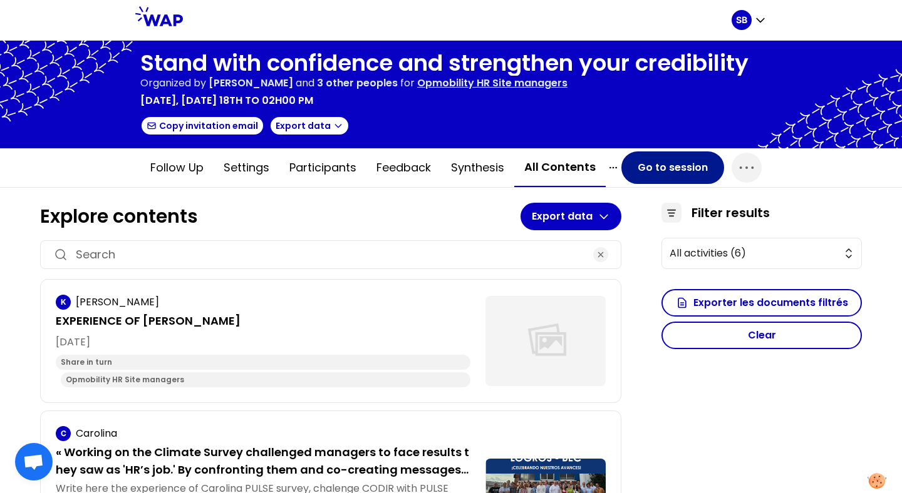
click at [671, 166] on button "Go to session" at bounding box center [672, 168] width 103 height 33
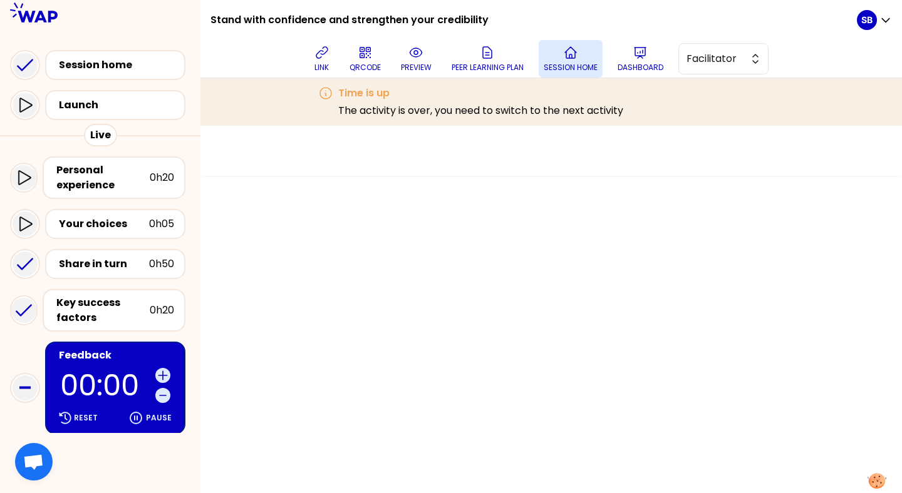
click at [582, 54] on button "Session home" at bounding box center [571, 59] width 64 height 38
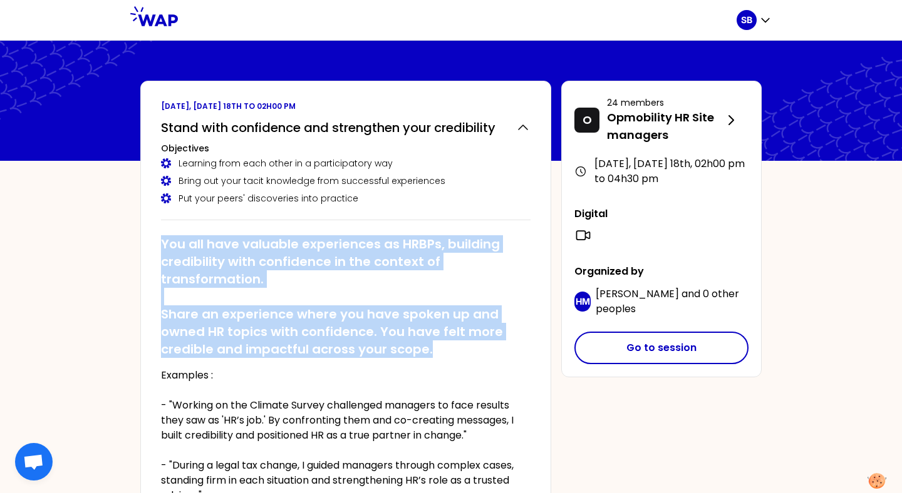
drag, startPoint x: 439, startPoint y: 349, endPoint x: 118, endPoint y: 247, distance: 336.5
copy h2 "You all have valuable experiences as HRBPs, building credibility with confidenc…"
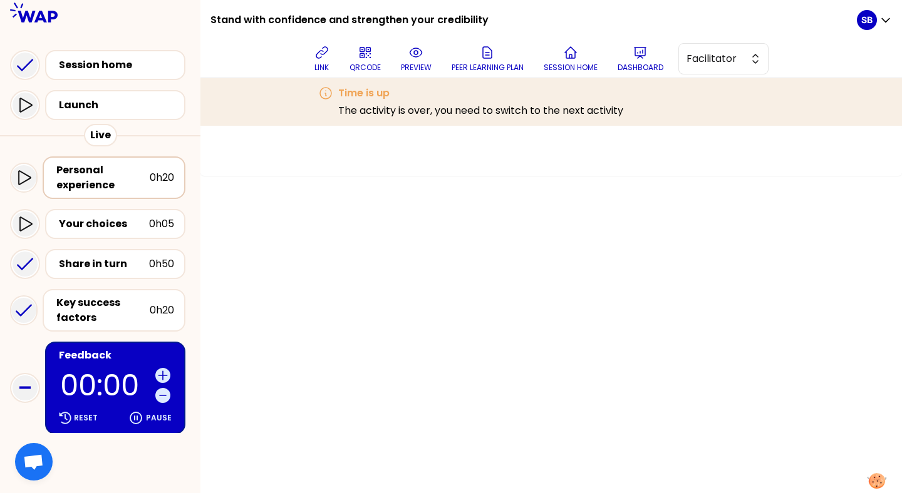
click at [106, 172] on div "Personal experience" at bounding box center [102, 178] width 93 height 30
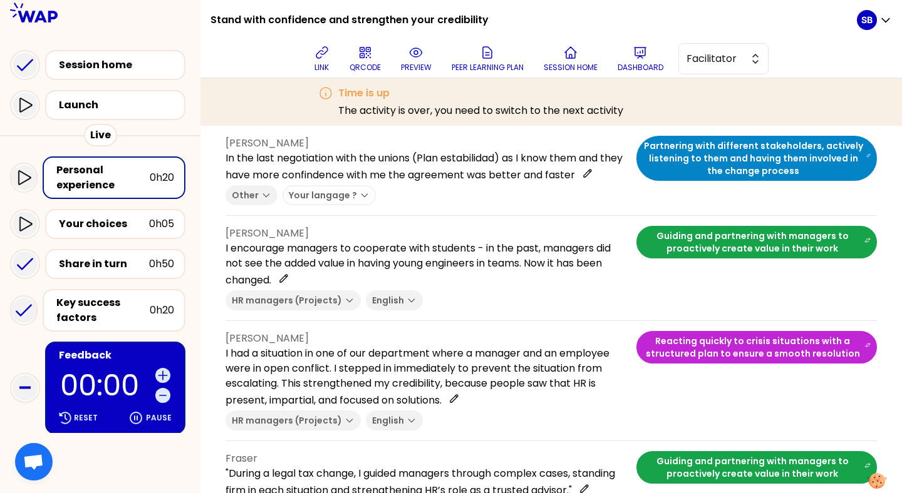
scroll to position [907, 0]
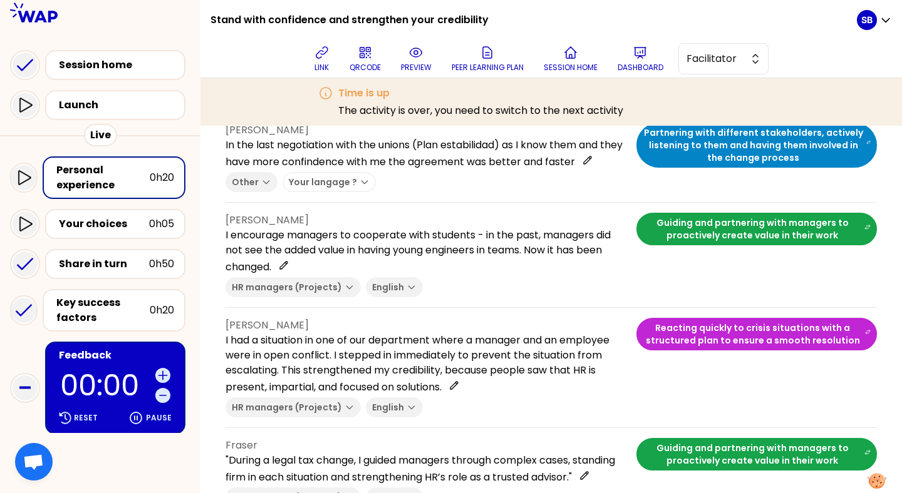
click at [309, 318] on p "[PERSON_NAME]" at bounding box center [425, 325] width 401 height 15
copy p "[PERSON_NAME]"
